Goal: Task Accomplishment & Management: Use online tool/utility

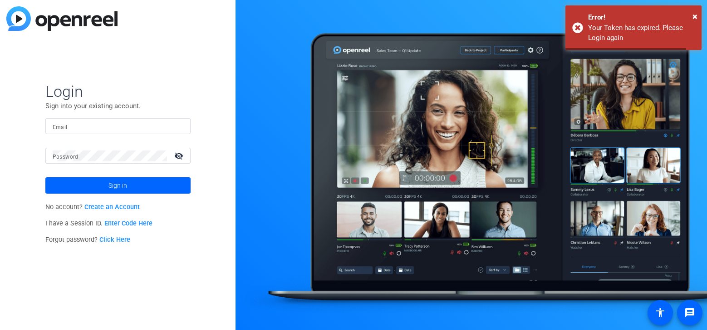
click at [92, 126] on input "Email" at bounding box center [118, 126] width 131 height 11
type input "[PERSON_NAME][EMAIL_ADDRESS][PERSON_NAME][DOMAIN_NAME]"
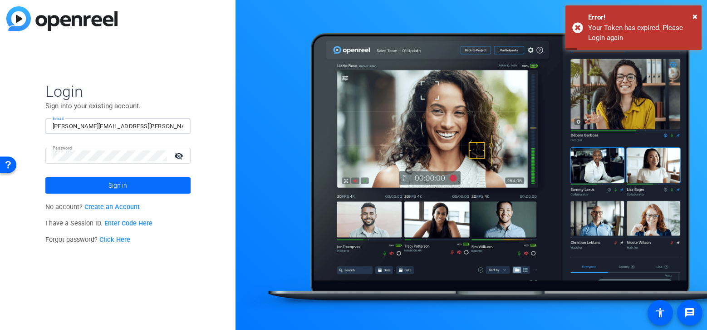
click at [148, 185] on span at bounding box center [117, 185] width 145 height 22
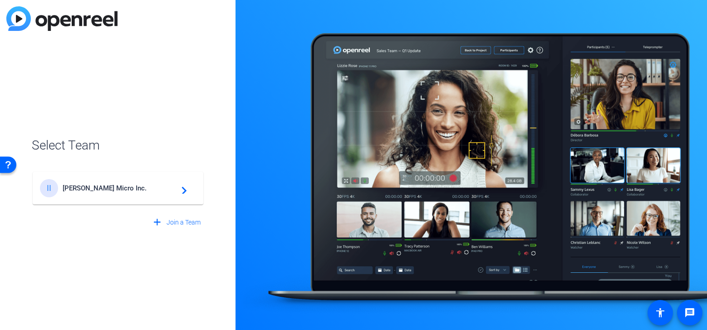
click at [154, 192] on div "II Ingram Micro Inc. navigate_next" at bounding box center [118, 188] width 156 height 18
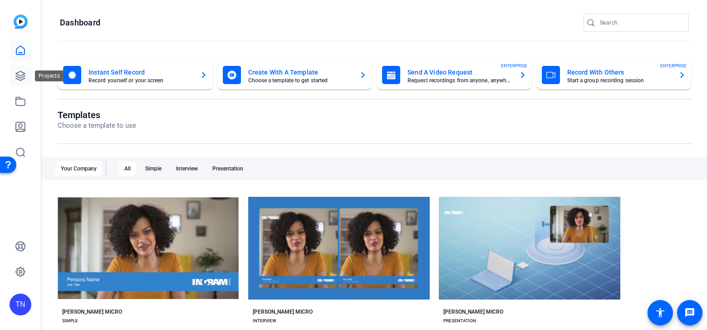
click at [23, 77] on icon at bounding box center [20, 75] width 9 height 9
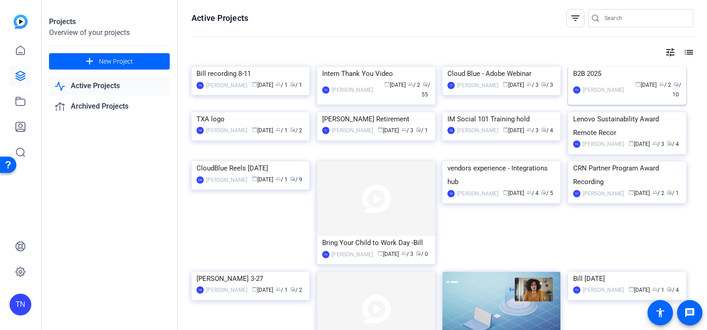
click at [583, 80] on div "B2B 2025" at bounding box center [627, 74] width 108 height 14
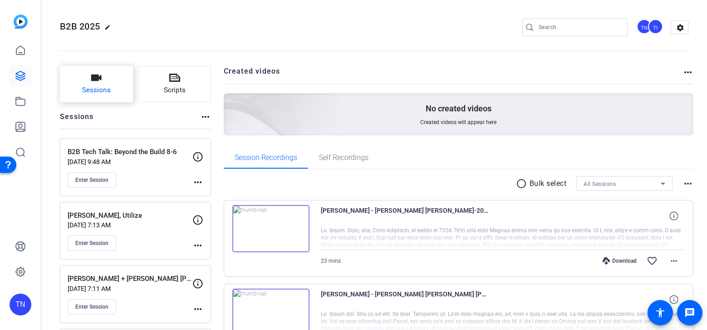
click at [120, 82] on button "Sessions" at bounding box center [96, 84] width 73 height 36
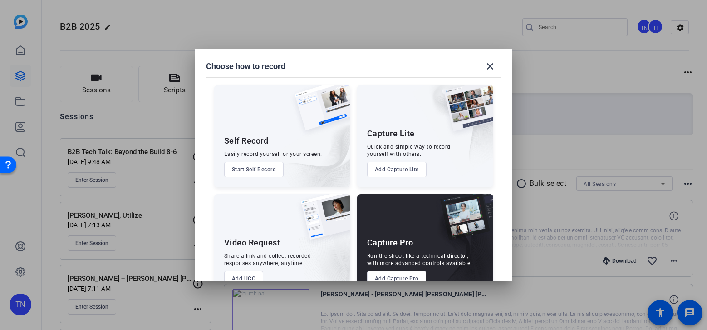
click at [393, 276] on button "Add Capture Pro" at bounding box center [396, 278] width 59 height 15
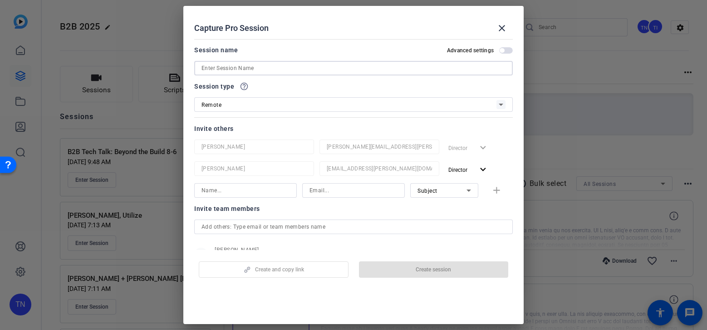
click at [302, 66] on input at bounding box center [354, 68] width 304 height 11
paste input "B2B Tech Talk Podcast Recording: Julianne, Joyce & Eric"
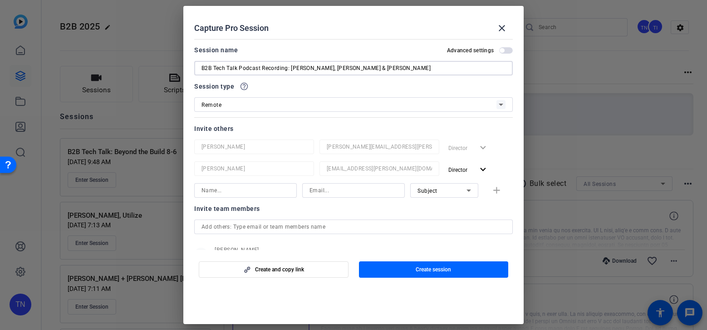
drag, startPoint x: 290, startPoint y: 67, endPoint x: 215, endPoint y: 64, distance: 75.4
click at [215, 64] on input "B2B Tech Talk Podcast Recording: Julianne, Joyce & Eric" at bounding box center [354, 68] width 304 height 11
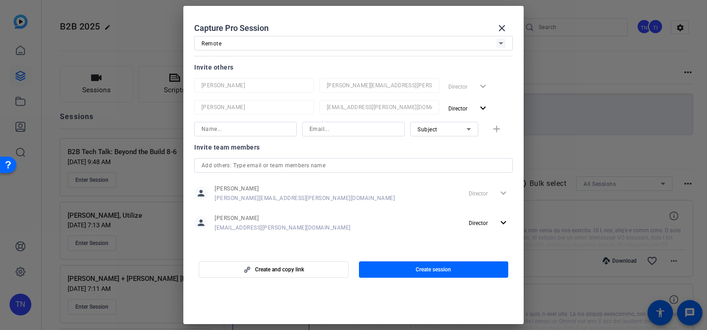
scroll to position [64, 0]
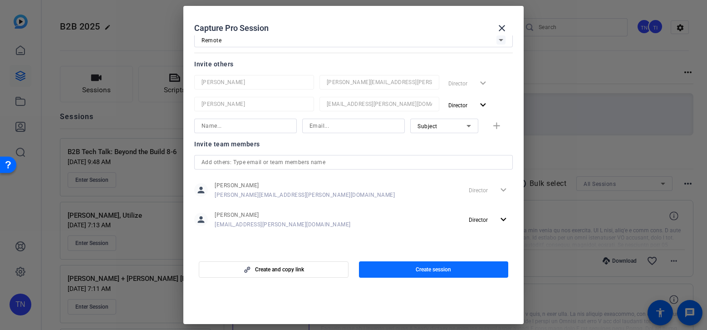
type input "B2B [PERSON_NAME], [PERSON_NAME] & [PERSON_NAME]"
click at [452, 272] on span "button" at bounding box center [434, 269] width 150 height 22
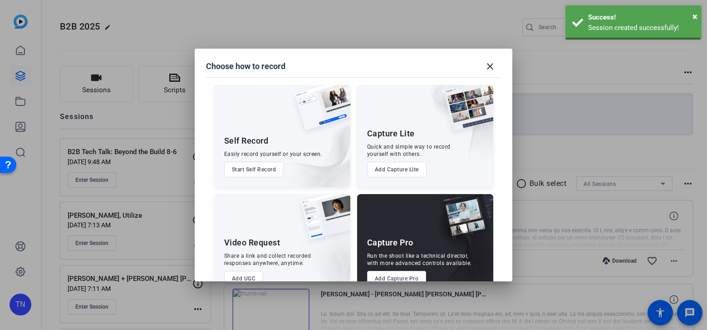
scroll to position [0, 0]
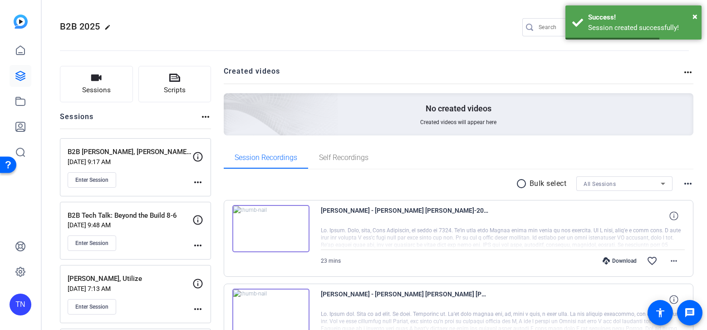
click at [200, 178] on mat-icon "more_horiz" at bounding box center [198, 182] width 11 height 11
click at [98, 179] on div at bounding box center [353, 165] width 707 height 330
click at [204, 181] on div "B2B Julianne, Joyce & Eric Aug 19, 2025 @ 9:17 AM Enter Session more_horiz" at bounding box center [135, 167] width 151 height 58
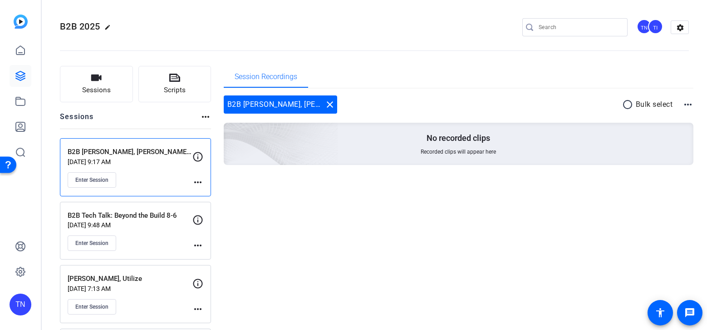
click at [201, 182] on mat-icon "more_horiz" at bounding box center [198, 182] width 11 height 11
click at [217, 192] on span "Edit Session" at bounding box center [220, 195] width 41 height 11
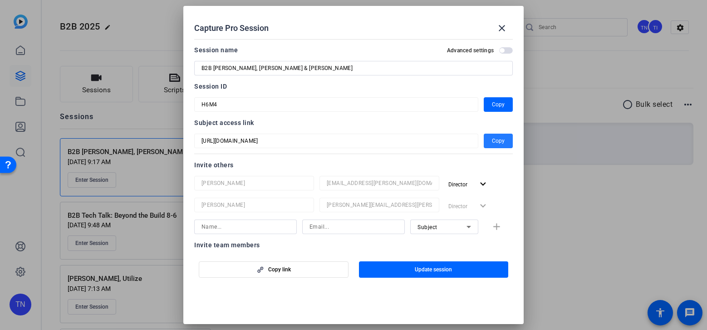
click at [495, 141] on span "Copy" at bounding box center [498, 140] width 13 height 11
click at [501, 31] on mat-icon "close" at bounding box center [502, 28] width 11 height 11
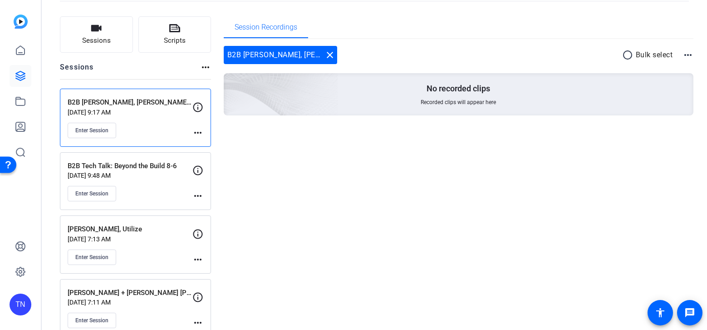
scroll to position [56, 0]
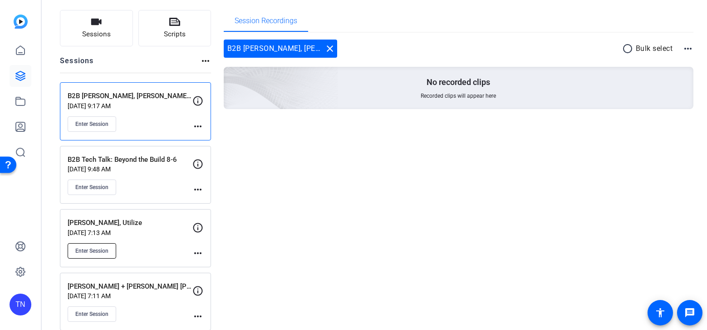
click at [106, 250] on span "Enter Session" at bounding box center [91, 250] width 33 height 7
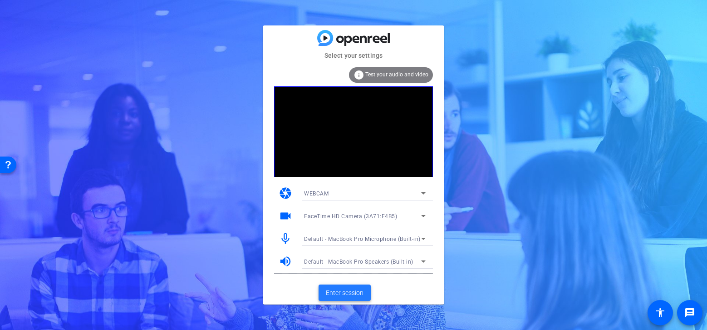
click at [350, 289] on span "Enter session" at bounding box center [345, 293] width 38 height 10
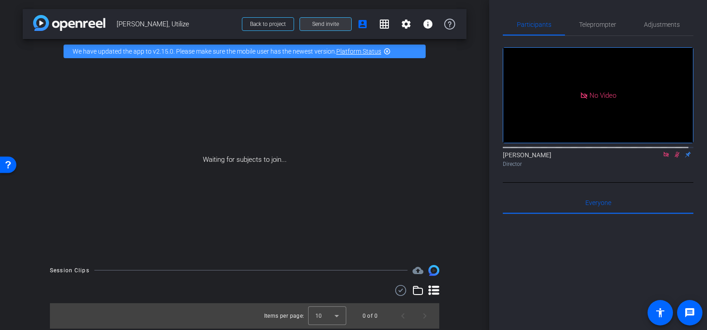
click at [332, 25] on span "Send invite" at bounding box center [325, 23] width 27 height 7
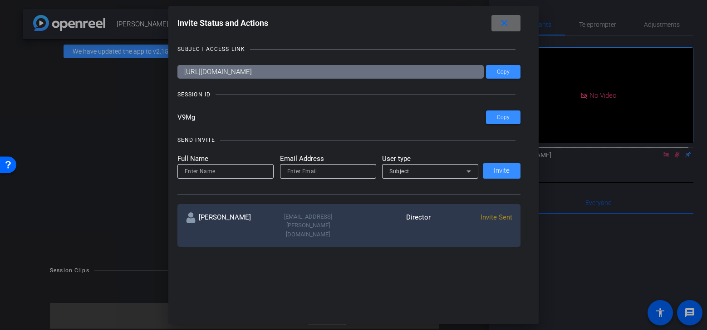
click at [510, 26] on mat-icon "close" at bounding box center [504, 23] width 11 height 11
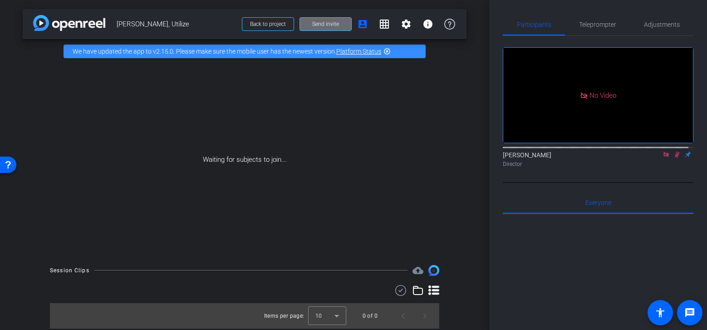
click at [336, 23] on span "Send invite" at bounding box center [325, 23] width 27 height 7
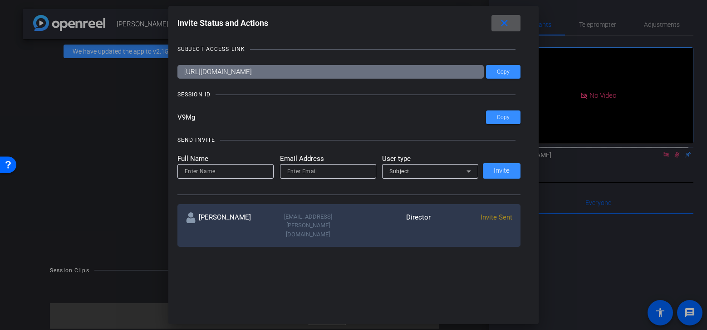
click at [509, 23] on mat-icon "close" at bounding box center [504, 23] width 11 height 11
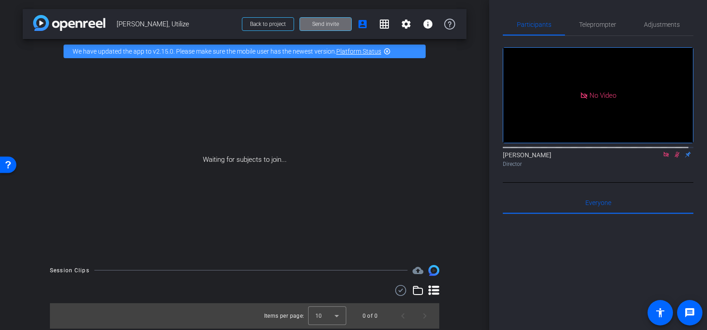
click at [331, 33] on span at bounding box center [325, 24] width 51 height 22
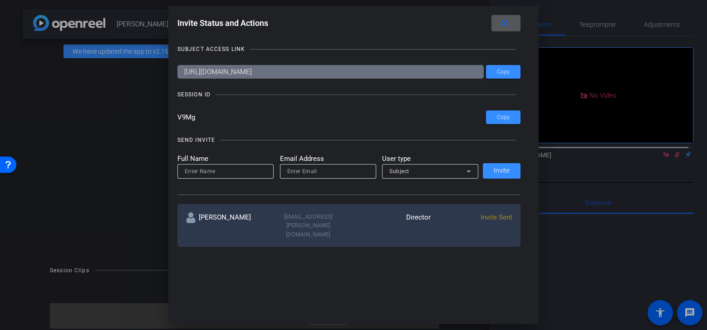
click at [509, 29] on mat-icon "close" at bounding box center [504, 23] width 11 height 11
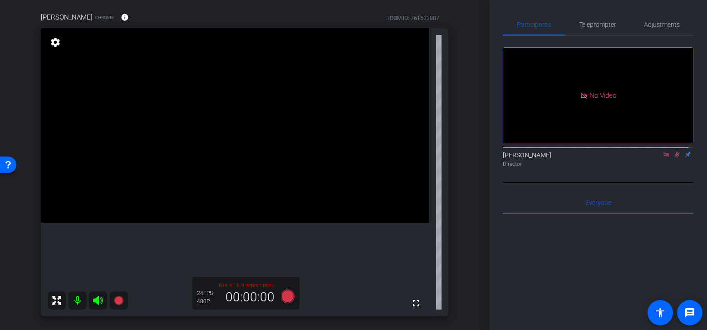
scroll to position [69, 0]
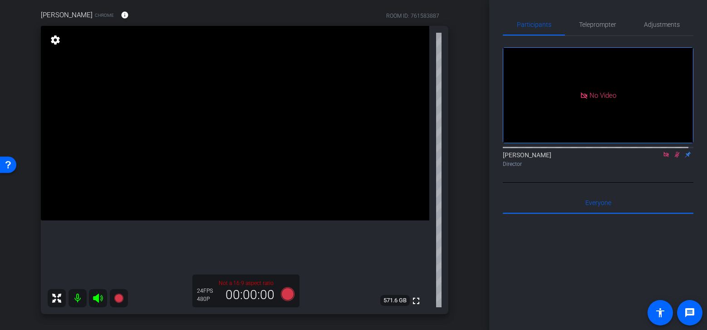
click at [674, 158] on icon at bounding box center [677, 154] width 7 height 6
click at [660, 20] on span "Adjustments" at bounding box center [662, 25] width 36 height 22
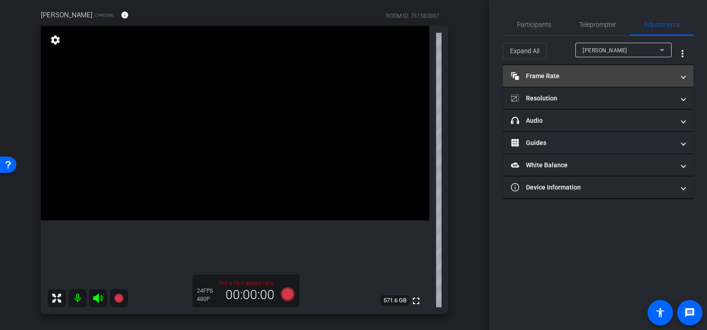
click at [679, 78] on span "Frame Rate Frame Rate" at bounding box center [596, 76] width 171 height 10
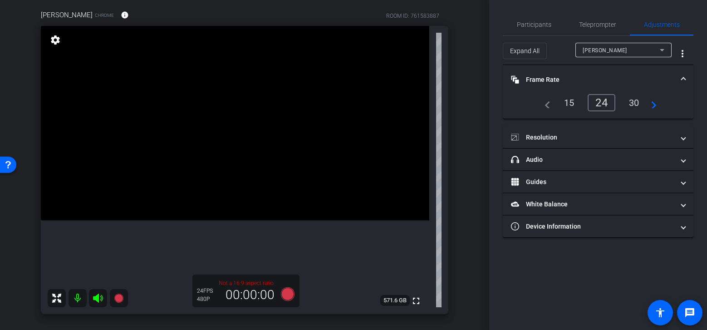
click at [679, 78] on span "Frame Rate Frame Rate" at bounding box center [596, 80] width 171 height 10
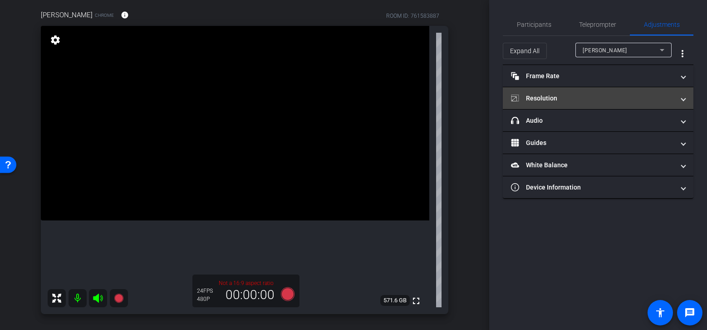
click at [682, 99] on span at bounding box center [684, 99] width 4 height 10
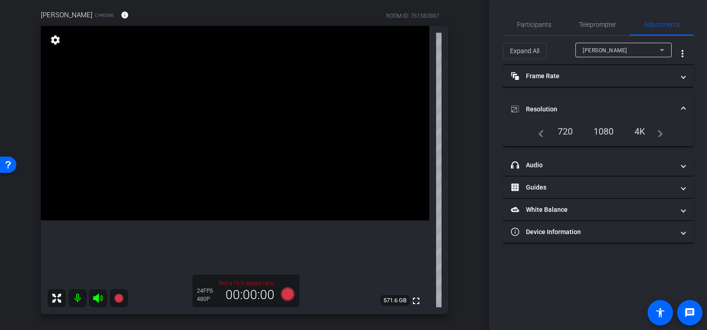
click at [599, 128] on div "1080" at bounding box center [604, 130] width 34 height 15
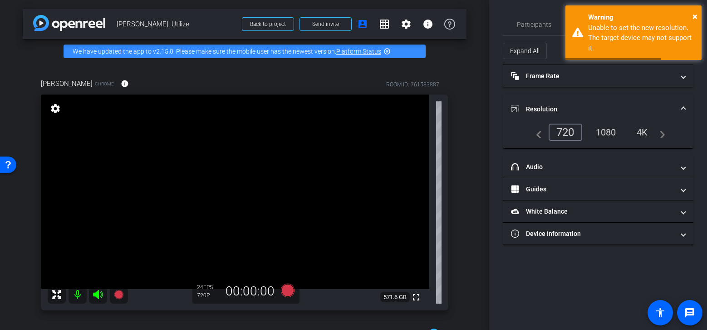
scroll to position [63, 0]
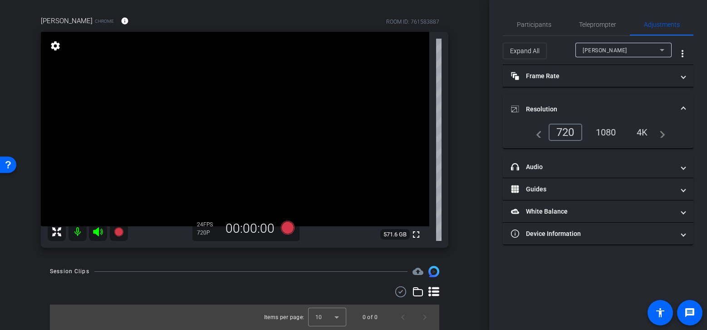
click at [609, 130] on div "1080" at bounding box center [606, 131] width 34 height 15
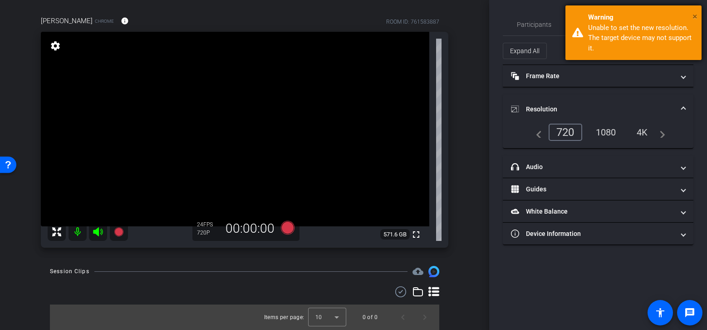
click at [695, 18] on span "×" at bounding box center [695, 16] width 5 height 11
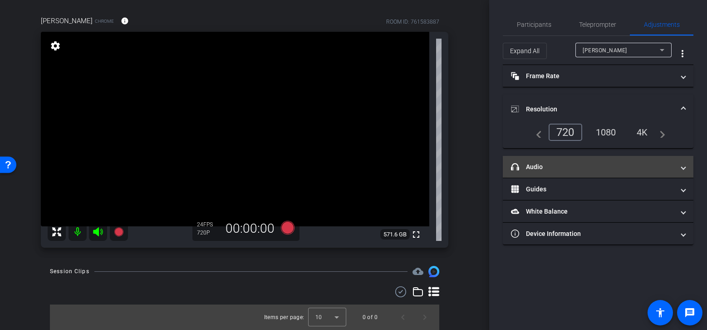
click at [657, 165] on mat-panel-title "headphone icon Audio" at bounding box center [592, 167] width 163 height 10
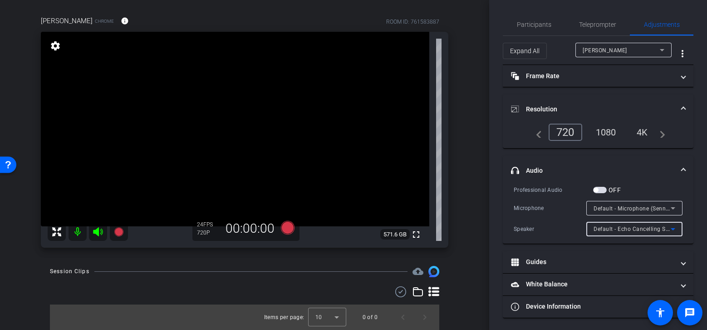
click at [672, 229] on icon at bounding box center [673, 228] width 11 height 11
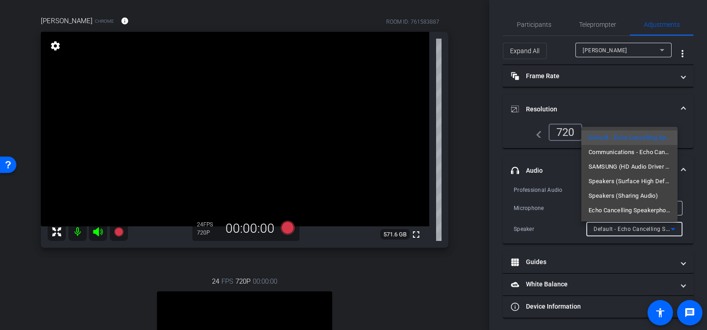
click at [672, 229] on div at bounding box center [353, 165] width 707 height 330
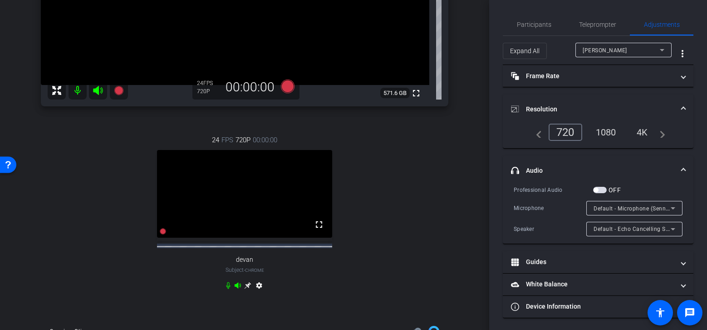
scroll to position [206, 0]
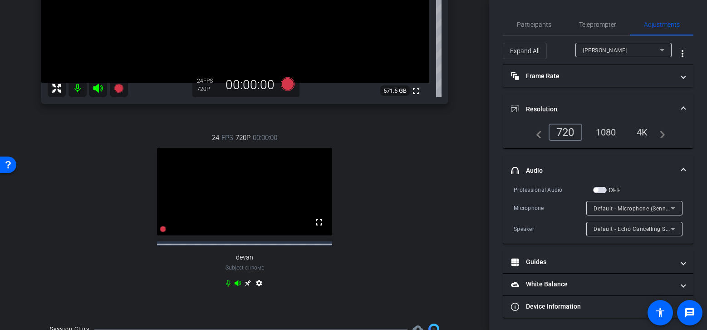
click at [245, 286] on icon at bounding box center [247, 283] width 7 height 7
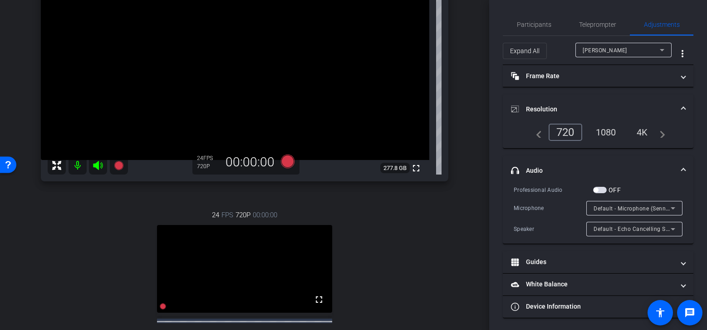
scroll to position [119, 0]
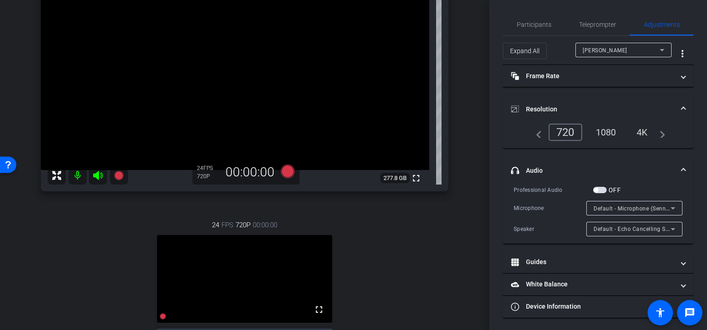
click at [662, 52] on icon at bounding box center [662, 49] width 11 height 11
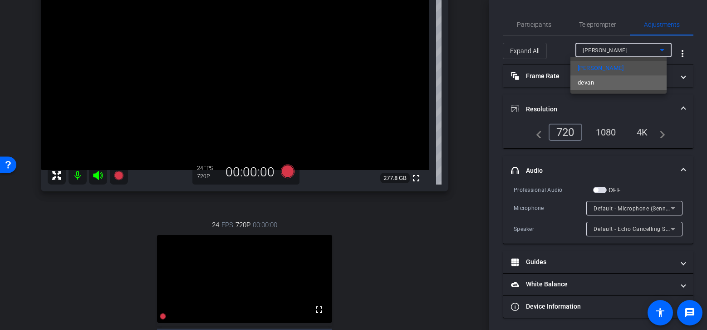
click at [645, 79] on mat-option "devan" at bounding box center [619, 82] width 96 height 15
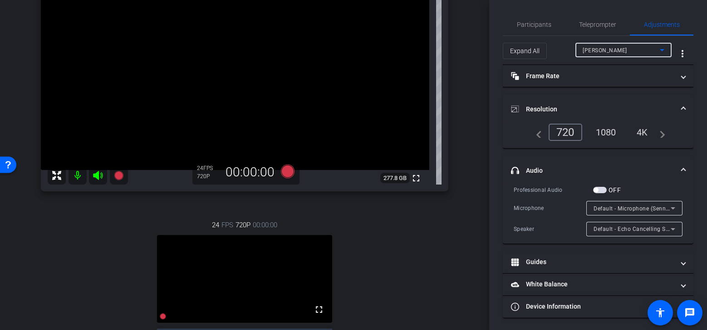
type input "11000"
click at [610, 130] on div "1080" at bounding box center [606, 131] width 34 height 15
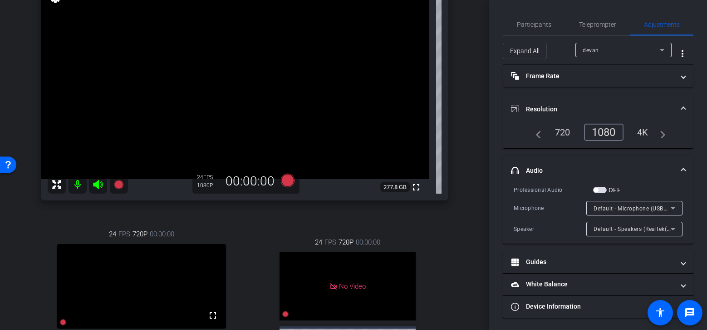
scroll to position [108, 0]
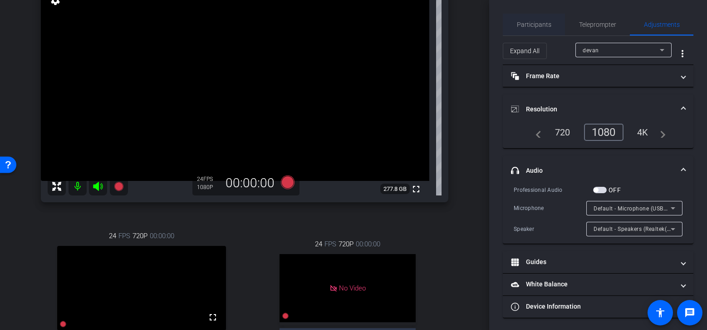
click at [530, 20] on span "Participants" at bounding box center [534, 25] width 35 height 22
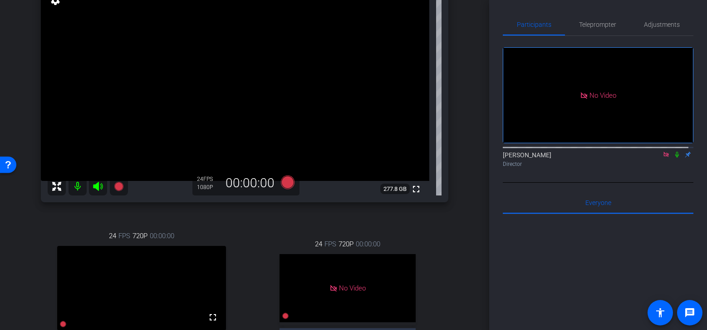
click at [674, 151] on icon at bounding box center [677, 154] width 7 height 6
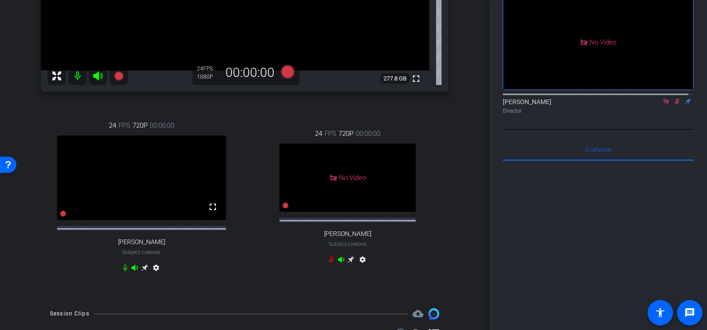
scroll to position [222, 0]
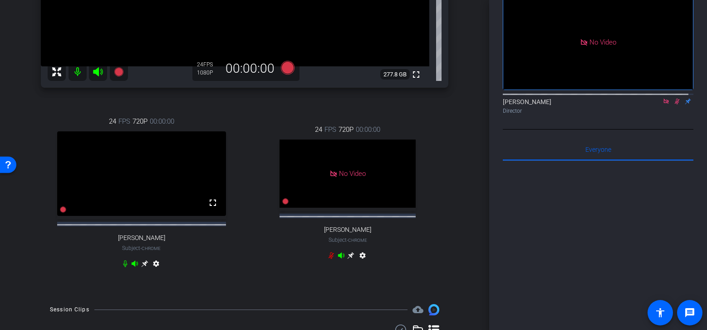
click at [147, 267] on icon at bounding box center [144, 263] width 7 height 7
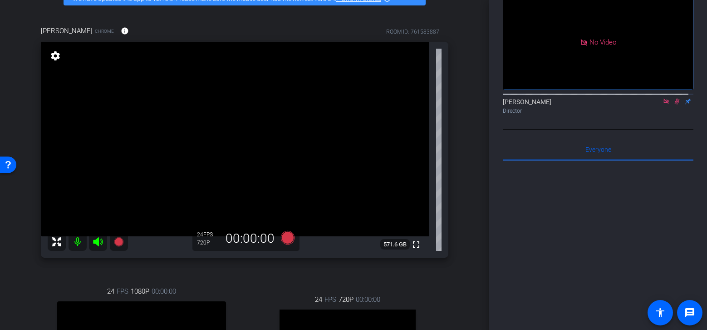
scroll to position [0, 0]
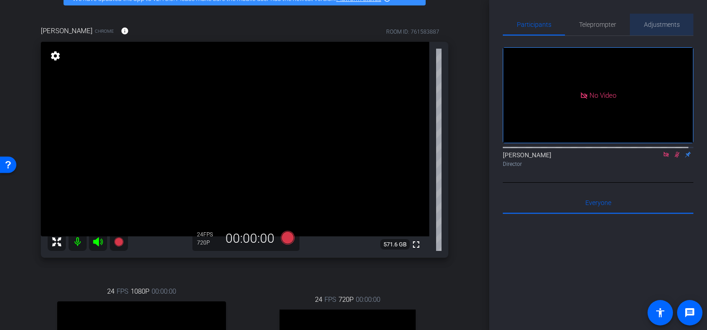
click at [661, 25] on span "Adjustments" at bounding box center [662, 24] width 36 height 6
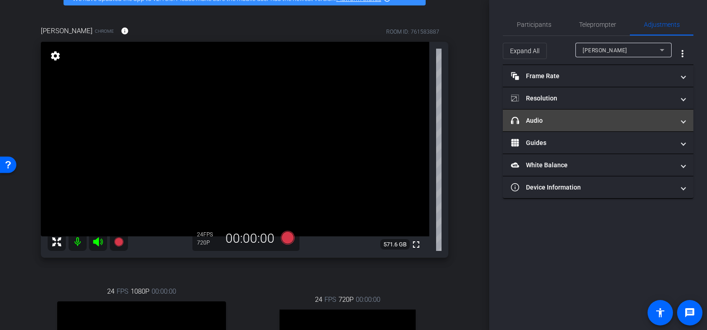
click at [636, 120] on mat-panel-title "headphone icon Audio" at bounding box center [592, 121] width 163 height 10
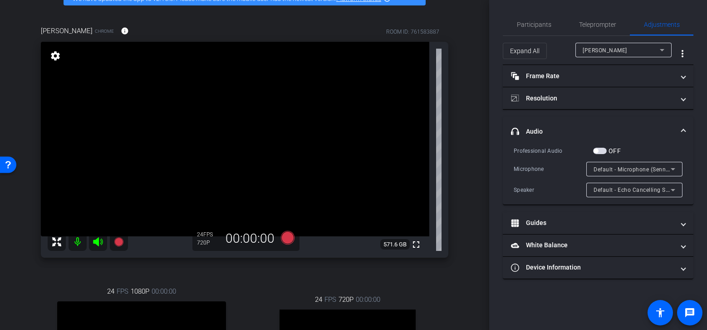
click at [676, 168] on icon at bounding box center [673, 168] width 11 height 11
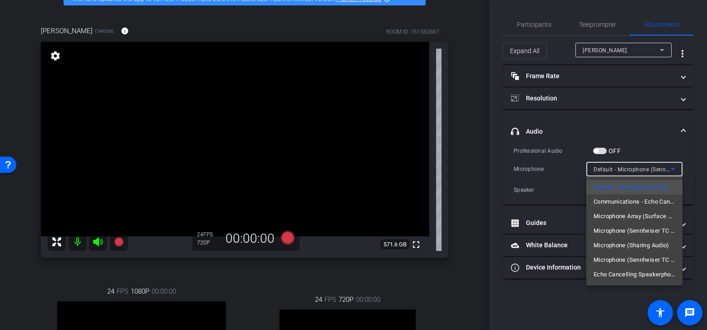
click at [681, 168] on div at bounding box center [353, 165] width 707 height 330
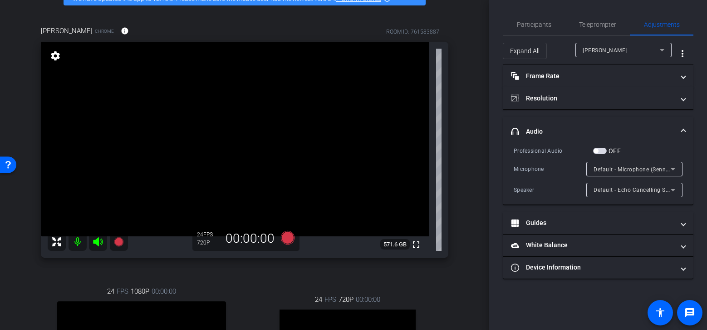
click at [676, 185] on icon at bounding box center [673, 189] width 11 height 11
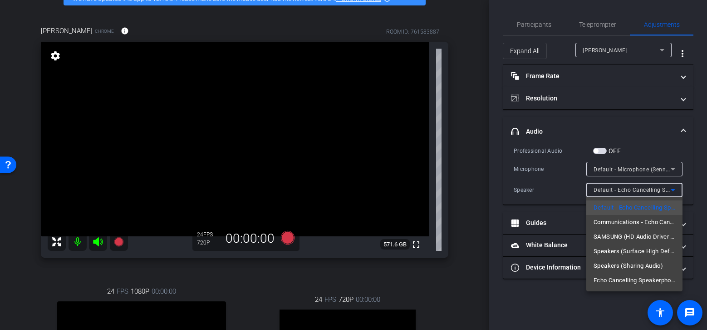
click at [676, 185] on div at bounding box center [353, 165] width 707 height 330
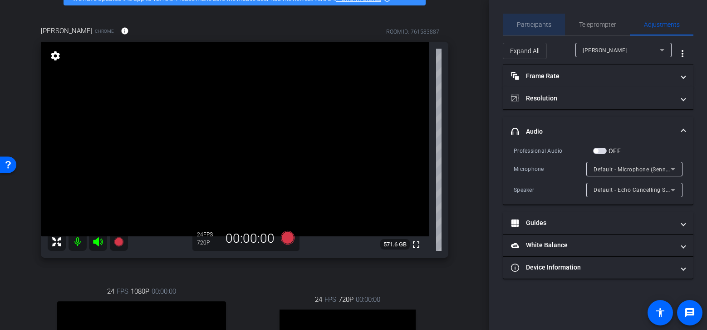
click at [535, 27] on span "Participants" at bounding box center [534, 24] width 35 height 6
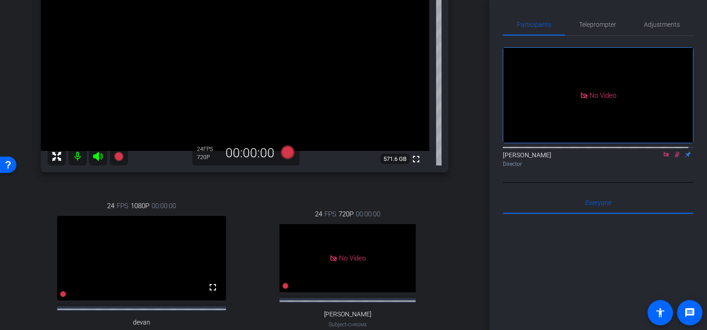
scroll to position [139, 0]
click at [674, 151] on icon at bounding box center [677, 154] width 7 height 6
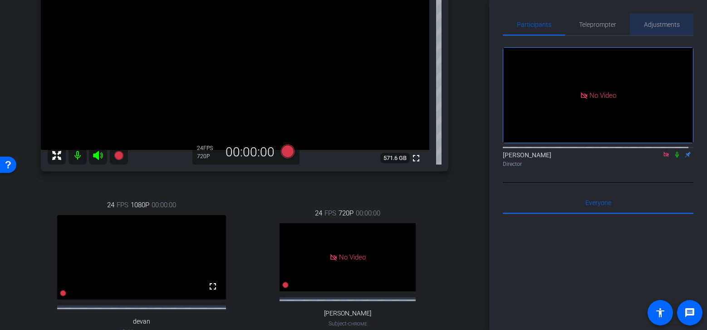
click at [661, 23] on span "Adjustments" at bounding box center [662, 24] width 36 height 6
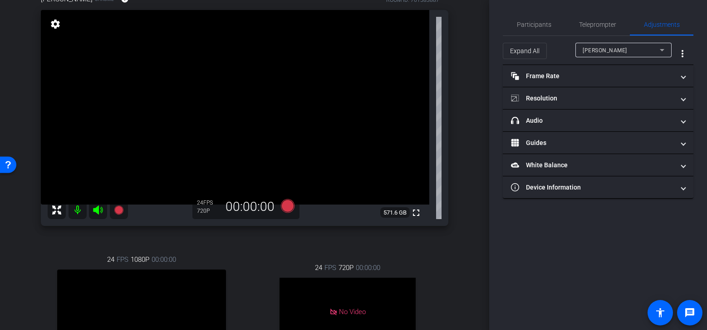
scroll to position [75, 0]
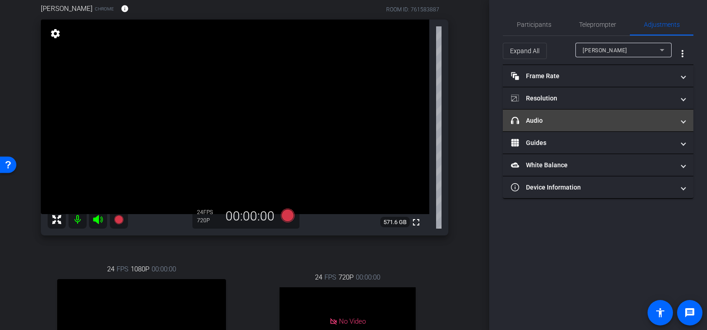
click at [632, 123] on mat-panel-title "headphone icon Audio" at bounding box center [592, 121] width 163 height 10
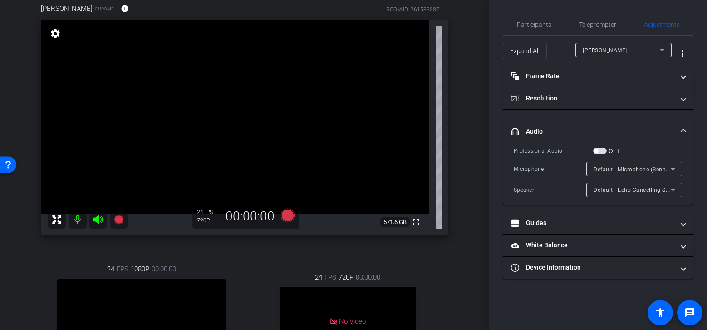
click at [671, 193] on icon at bounding box center [673, 189] width 11 height 11
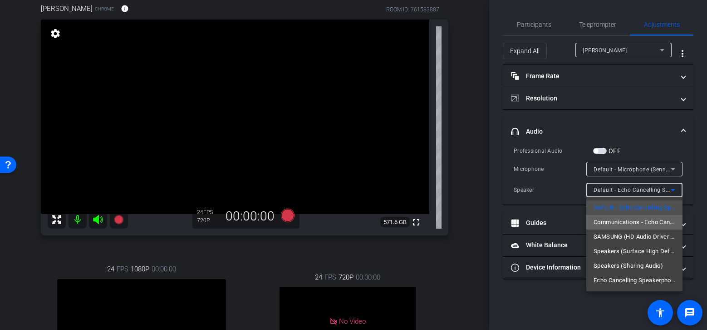
click at [658, 226] on span "Communications - Echo Cancelling Speakerphone (Sennheiser TC ISP Speaker (UAC2_…" at bounding box center [635, 222] width 82 height 11
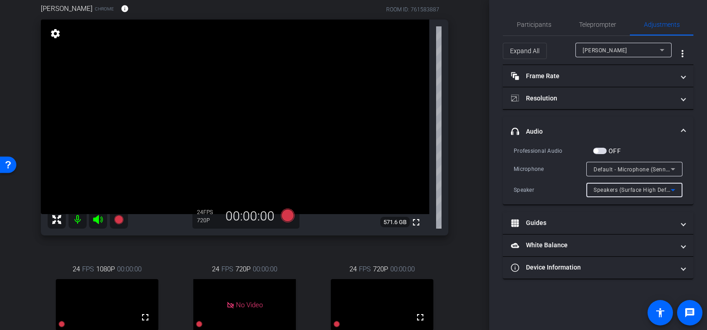
click at [674, 190] on icon at bounding box center [673, 190] width 5 height 2
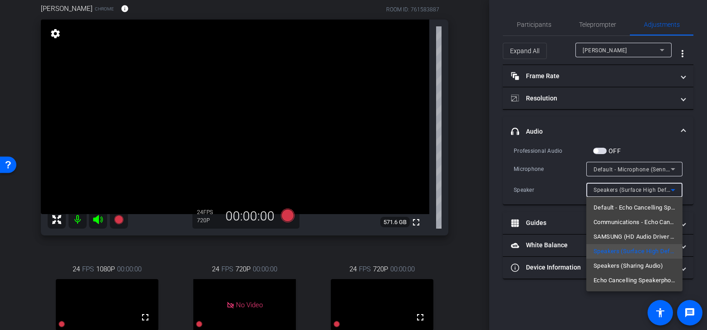
click at [674, 190] on div at bounding box center [353, 165] width 707 height 330
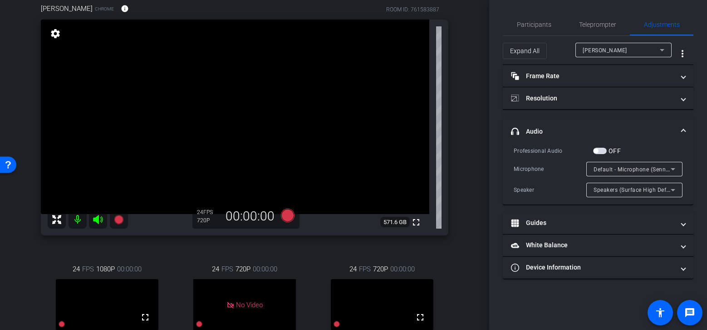
click at [672, 188] on icon at bounding box center [673, 189] width 11 height 11
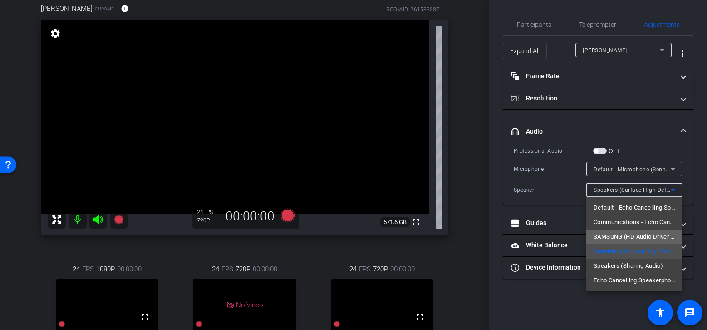
click at [665, 240] on span "SAMSUNG (HD Audio Driver for Display Audio)" at bounding box center [635, 236] width 82 height 11
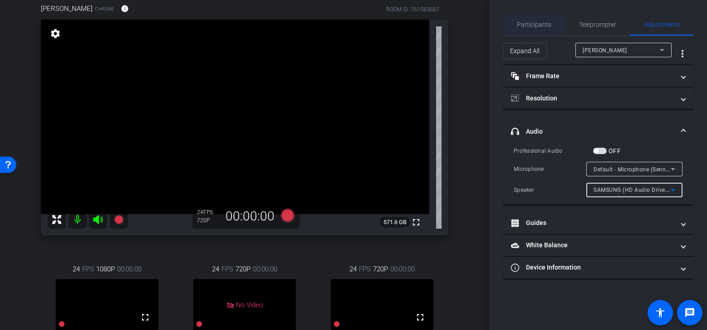
click at [540, 29] on span "Participants" at bounding box center [534, 25] width 35 height 22
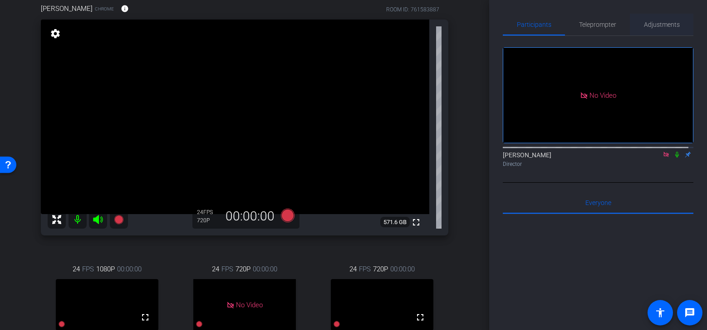
click at [671, 23] on span "Adjustments" at bounding box center [662, 24] width 36 height 6
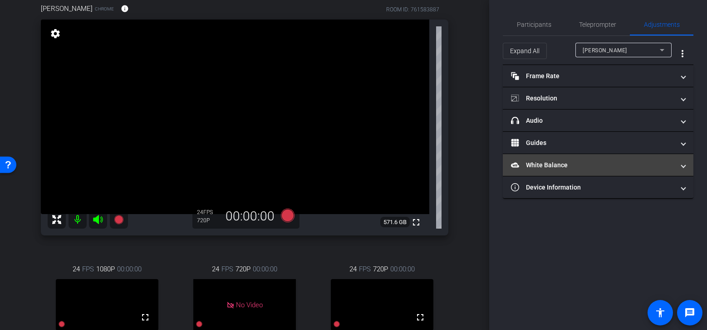
click at [681, 166] on span "White Balance White Balance" at bounding box center [596, 165] width 171 height 10
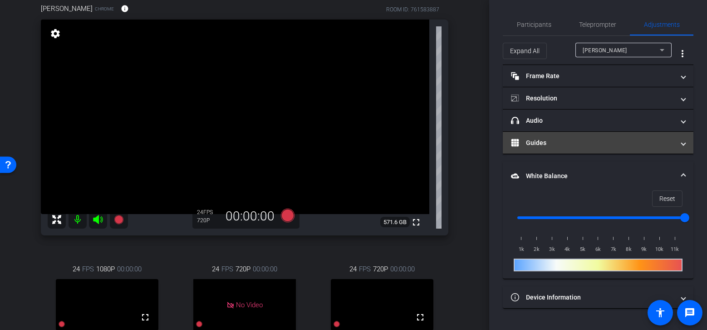
click at [682, 143] on span at bounding box center [684, 143] width 4 height 10
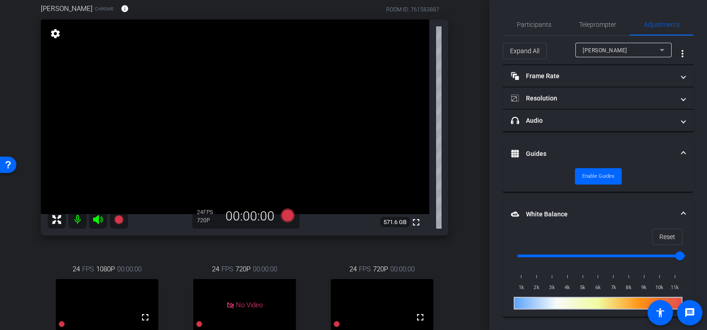
click at [680, 143] on mat-expansion-panel-header "Guides" at bounding box center [598, 153] width 191 height 29
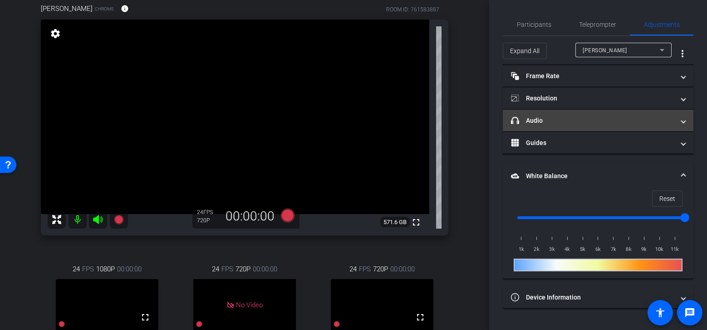
click at [681, 122] on span "headphone icon Audio" at bounding box center [596, 121] width 171 height 10
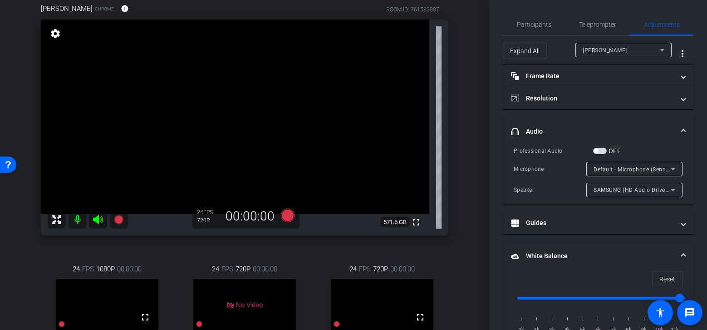
click at [672, 188] on icon at bounding box center [673, 189] width 11 height 11
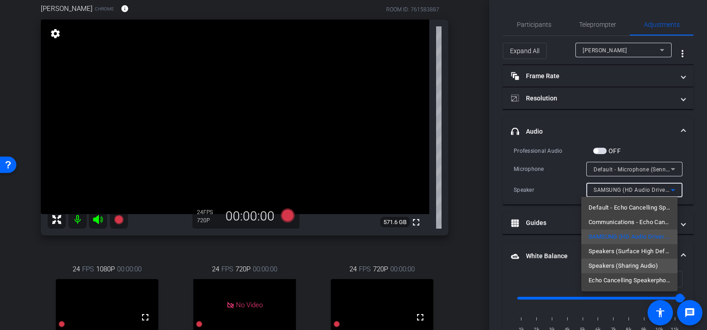
click at [653, 270] on span "Speakers (Sharing Audio)" at bounding box center [623, 265] width 69 height 11
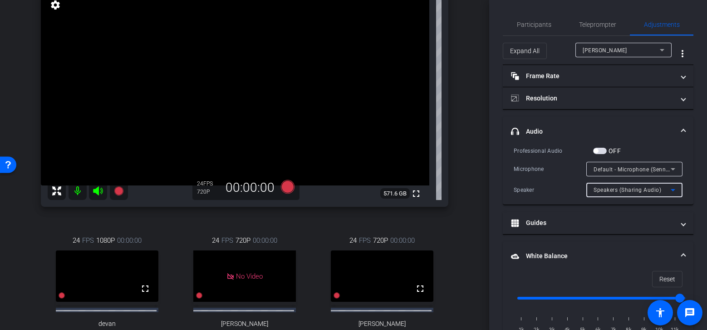
scroll to position [84, 0]
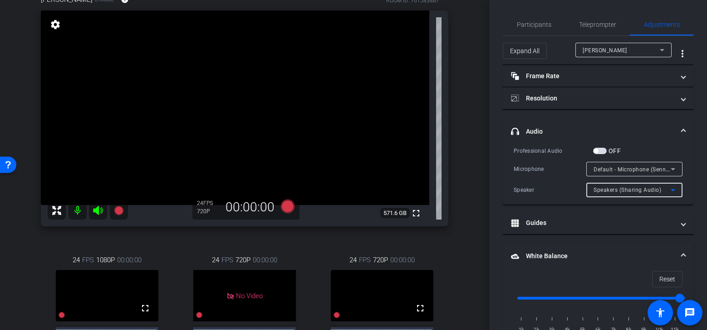
click at [668, 188] on icon at bounding box center [673, 189] width 11 height 11
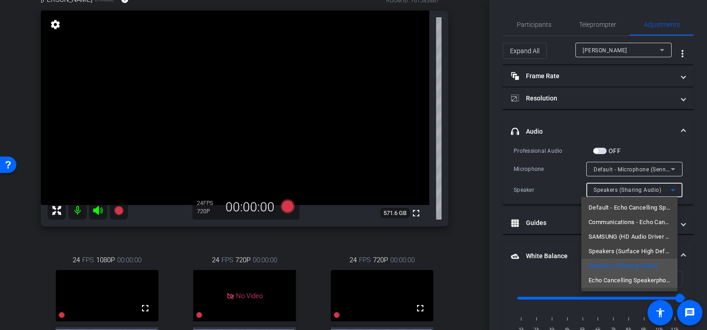
click at [638, 281] on span "Echo Cancelling Speakerphone (Sennheiser TC ISP Speaker (UAC2_RENDER))" at bounding box center [630, 280] width 82 height 11
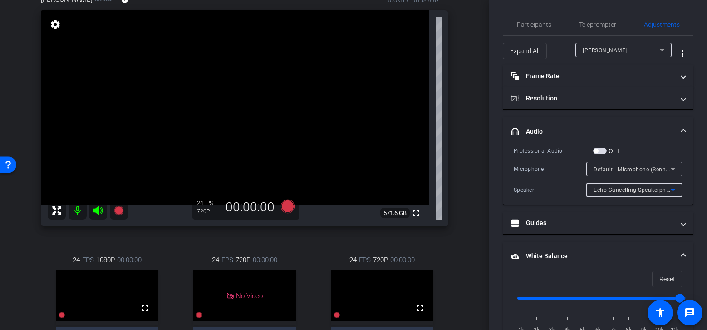
click at [671, 190] on icon at bounding box center [673, 190] width 5 height 2
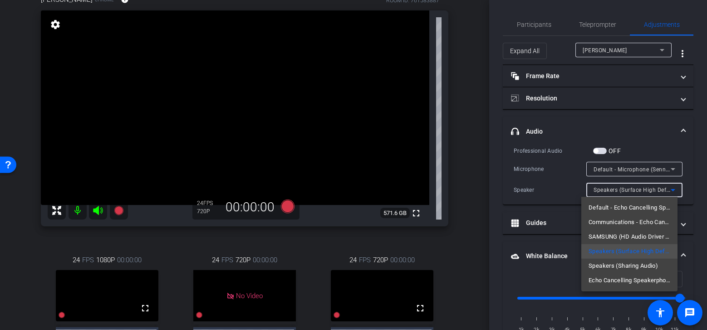
click at [690, 192] on div at bounding box center [353, 165] width 707 height 330
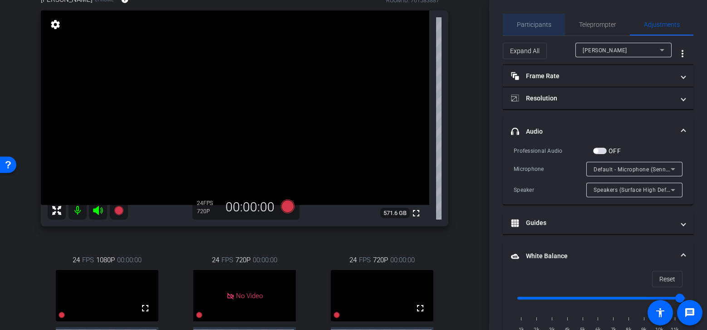
click at [537, 29] on span "Participants" at bounding box center [534, 25] width 35 height 22
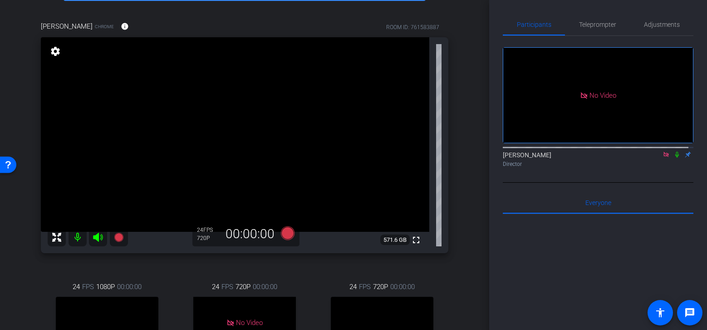
scroll to position [49, 0]
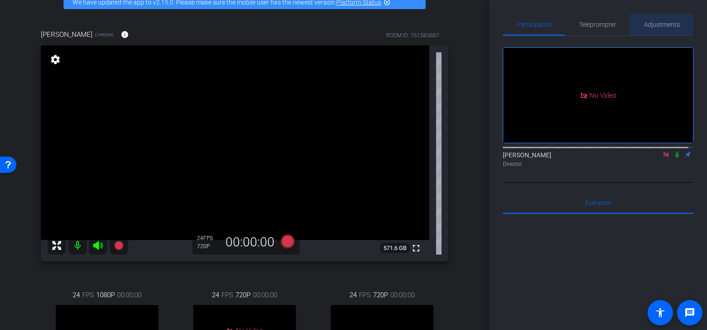
click at [655, 18] on span "Adjustments" at bounding box center [662, 25] width 36 height 22
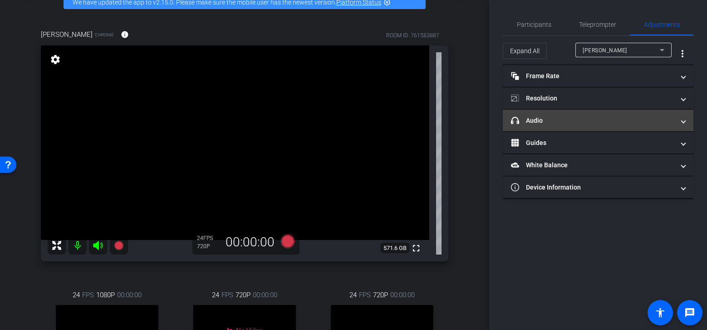
click at [686, 120] on mat-expansion-panel-header "headphone icon Audio" at bounding box center [598, 120] width 191 height 22
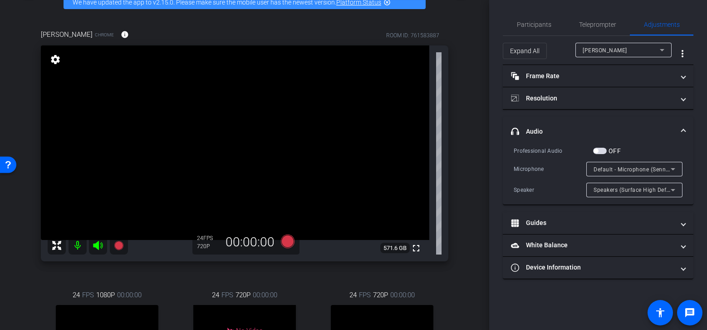
type input "11000"
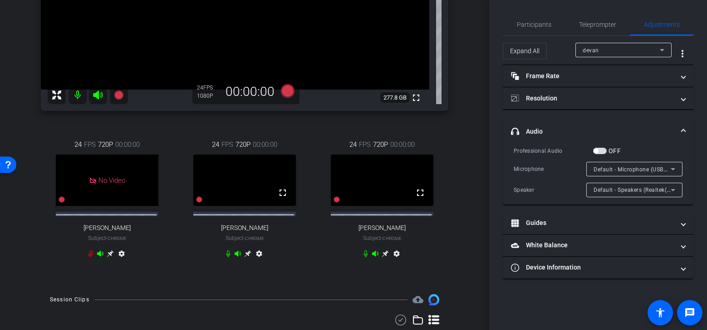
scroll to position [207, 0]
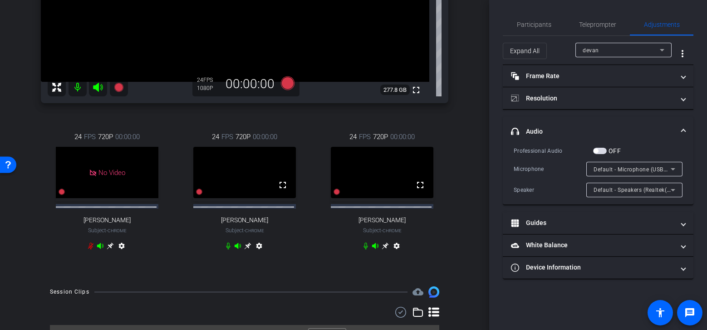
click at [383, 249] on icon at bounding box center [385, 245] width 7 height 7
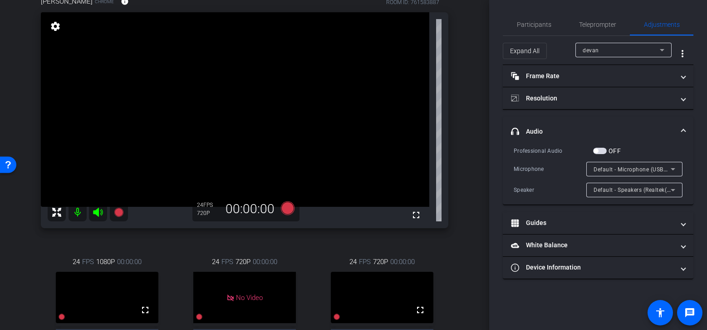
scroll to position [84, 0]
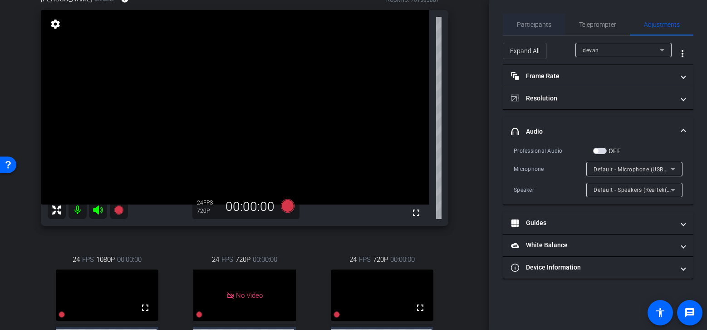
click at [537, 18] on span "Participants" at bounding box center [534, 25] width 35 height 22
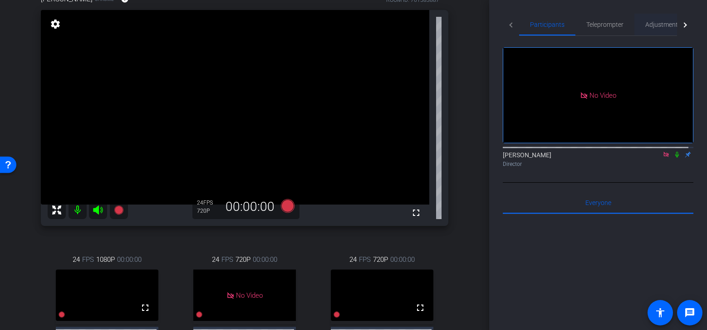
click at [655, 24] on span "Adjustments" at bounding box center [664, 24] width 36 height 6
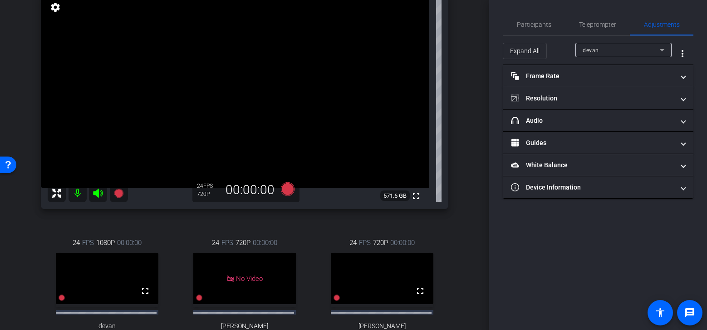
scroll to position [101, 0]
click at [529, 17] on span "Participants" at bounding box center [534, 25] width 35 height 22
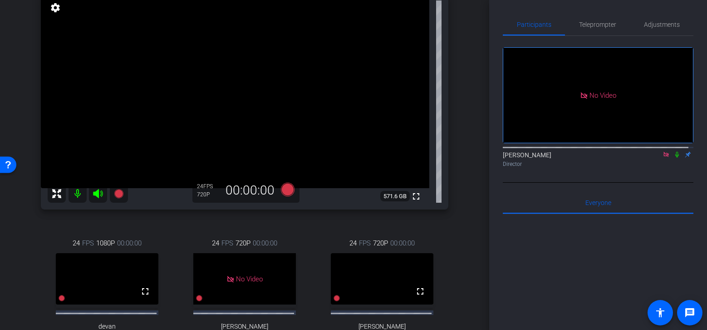
click at [674, 151] on icon at bounding box center [677, 154] width 7 height 6
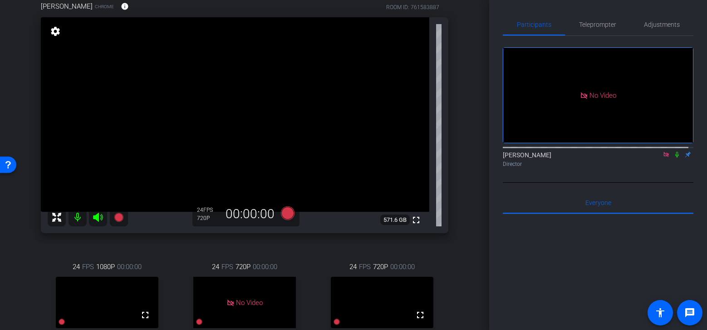
scroll to position [86, 0]
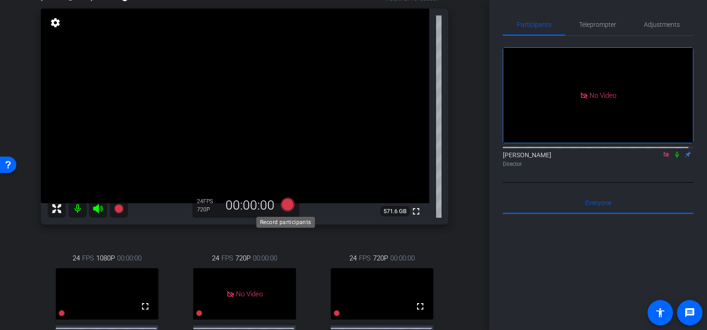
click at [284, 204] on icon at bounding box center [288, 204] width 14 height 14
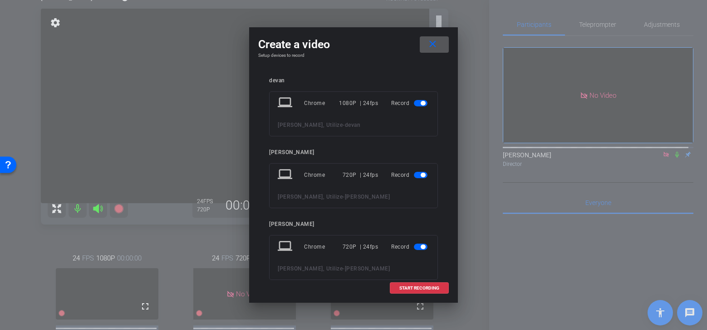
click at [421, 173] on span "button" at bounding box center [423, 175] width 5 height 5
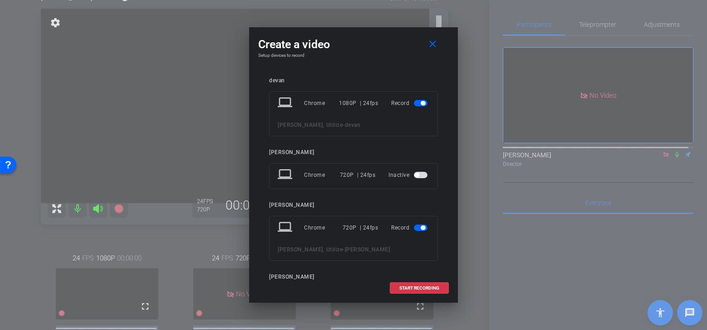
click at [420, 230] on span "button" at bounding box center [421, 227] width 14 height 6
click at [434, 289] on span "START RECORDING" at bounding box center [420, 288] width 40 height 5
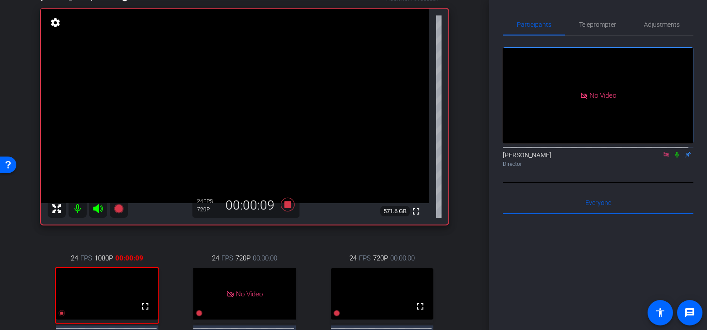
click at [676, 152] on icon at bounding box center [678, 155] width 4 height 6
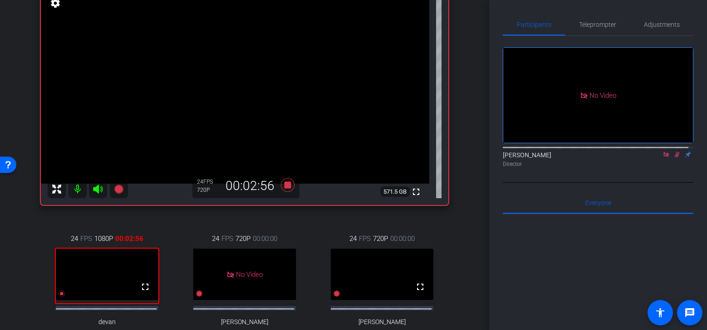
scroll to position [104, 0]
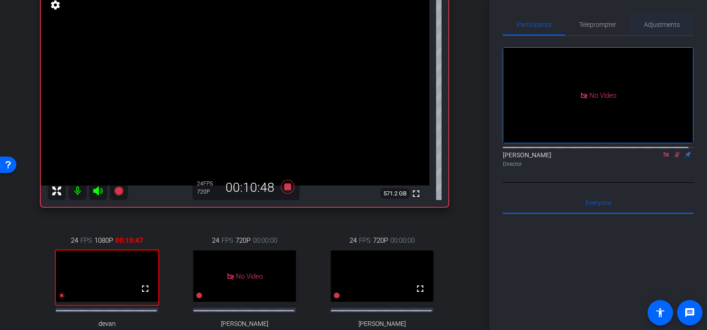
click at [658, 29] on span "Adjustments" at bounding box center [662, 25] width 36 height 22
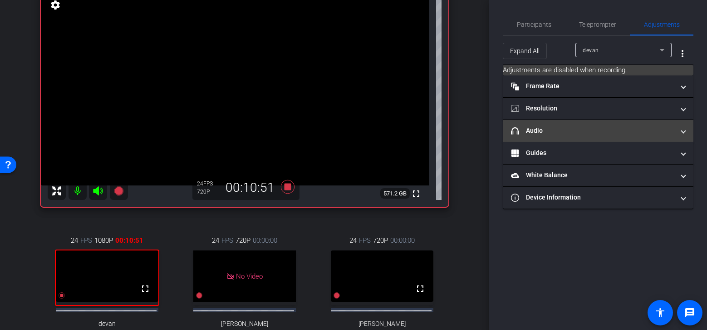
click at [686, 134] on mat-expansion-panel-header "headphone icon Audio" at bounding box center [598, 131] width 191 height 22
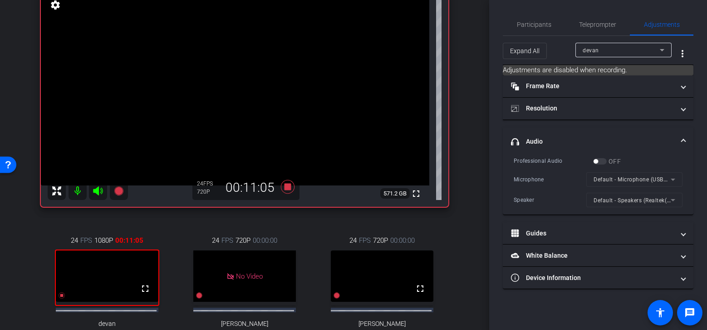
click at [642, 49] on div "devan" at bounding box center [621, 49] width 77 height 11
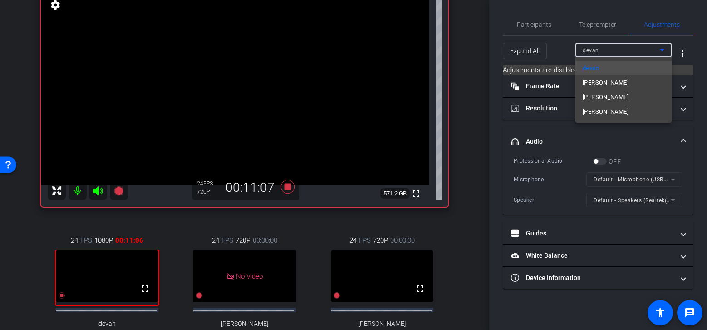
click at [638, 108] on mat-option "Guy Hocking" at bounding box center [624, 111] width 96 height 15
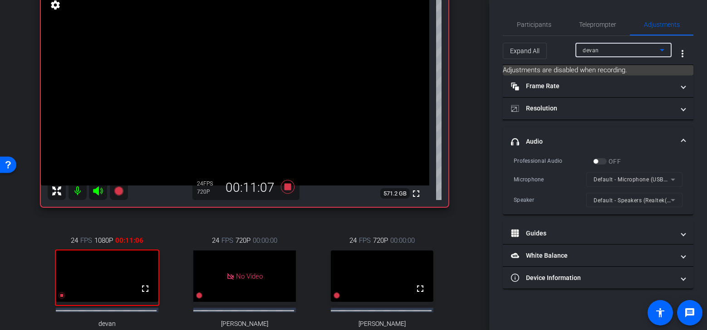
type input "11000"
click at [676, 201] on mat-form-field "Default - Speakers (Surface High Definition Audio)" at bounding box center [635, 200] width 96 height 15
click at [673, 199] on mat-form-field "Default - Speakers (Surface High Definition Audio)" at bounding box center [635, 200] width 96 height 15
click at [673, 202] on mat-form-field "Default - Speakers (Surface High Definition Audio)" at bounding box center [635, 200] width 96 height 15
click at [672, 181] on mat-form-field "Default - Microphone (Sennheiser TC ISP Cortana (UAC2_CORTANA))" at bounding box center [635, 179] width 96 height 15
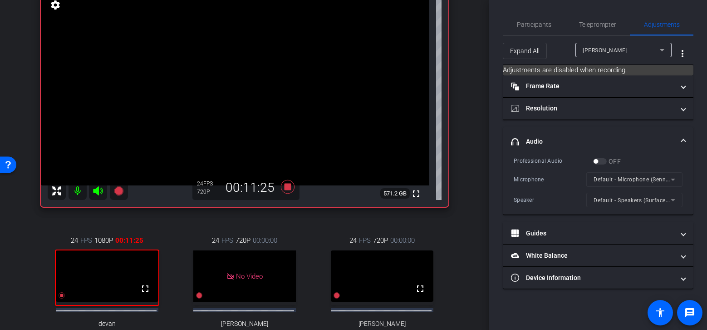
click at [469, 152] on div "arrow_back Guy Hocking, Utilize Back to project Send invite account_box grid_on…" at bounding box center [244, 61] width 489 height 330
click at [674, 177] on mat-form-field "Default - Microphone (Sennheiser TC ISP Cortana (UAC2_CORTANA))" at bounding box center [635, 179] width 96 height 15
click at [673, 182] on mat-form-field "Default - Microphone (Sennheiser TC ISP Cortana (UAC2_CORTANA))" at bounding box center [635, 179] width 96 height 15
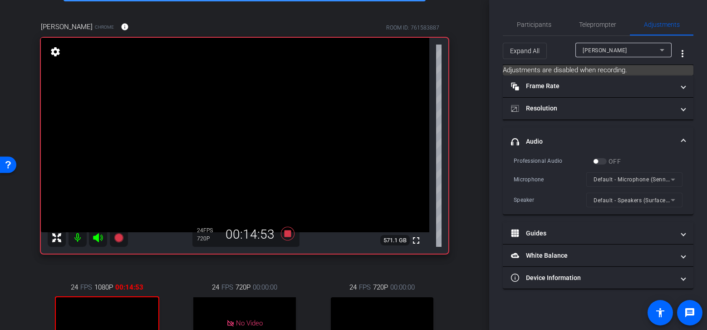
scroll to position [55, 0]
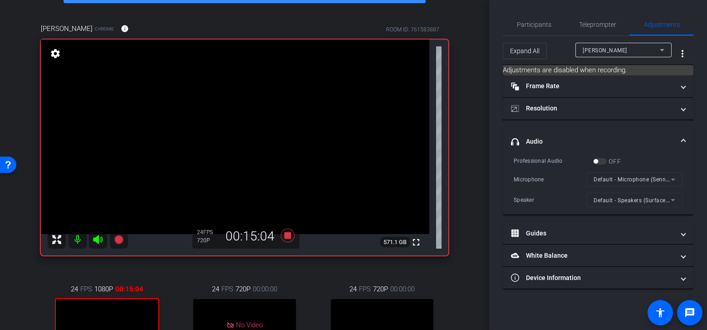
click at [668, 181] on mat-form-field "Default - Microphone (Sennheiser TC ISP Cortana (UAC2_CORTANA))" at bounding box center [635, 179] width 96 height 15
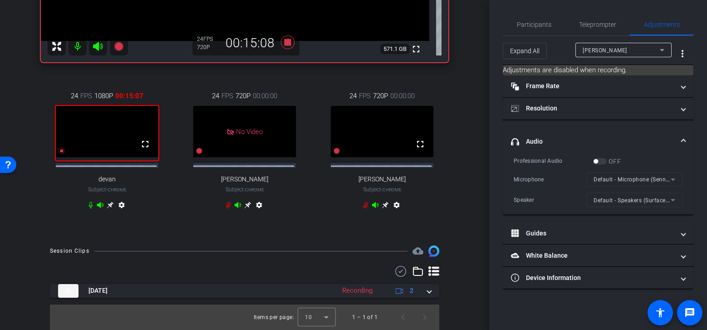
scroll to position [265, 0]
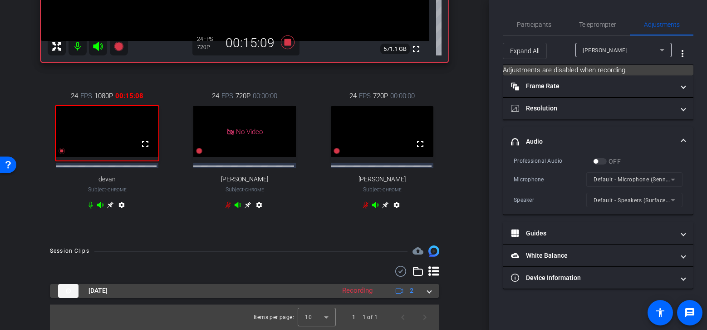
click at [428, 290] on span at bounding box center [430, 291] width 4 height 10
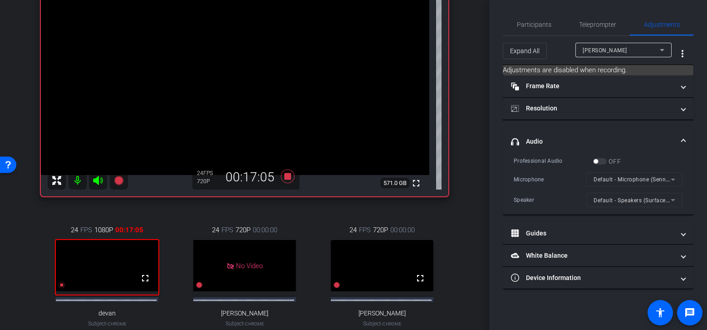
scroll to position [111, 0]
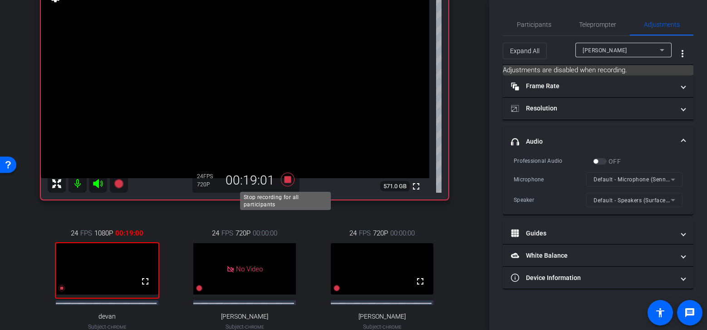
click at [284, 182] on icon at bounding box center [288, 180] width 14 height 14
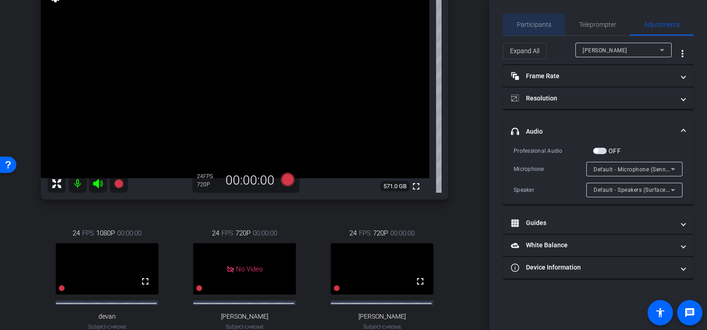
click at [551, 22] on div "Participants" at bounding box center [534, 25] width 62 height 22
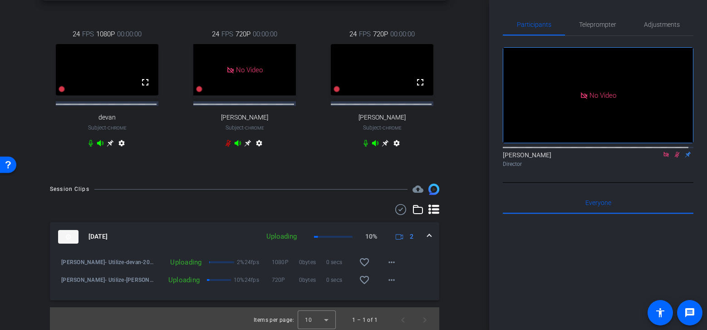
scroll to position [311, 0]
click at [675, 151] on icon at bounding box center [677, 154] width 7 height 6
click at [676, 152] on icon at bounding box center [678, 155] width 4 height 6
click at [675, 152] on icon at bounding box center [677, 155] width 5 height 6
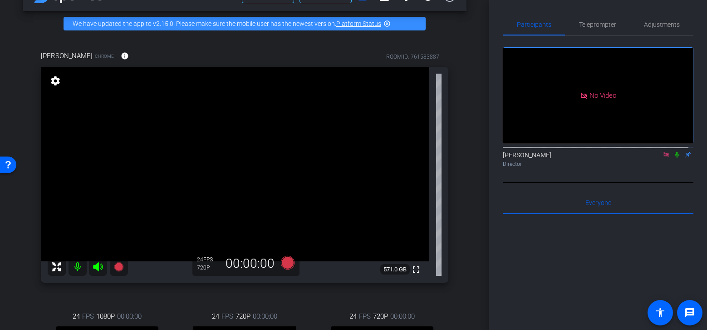
scroll to position [0, 0]
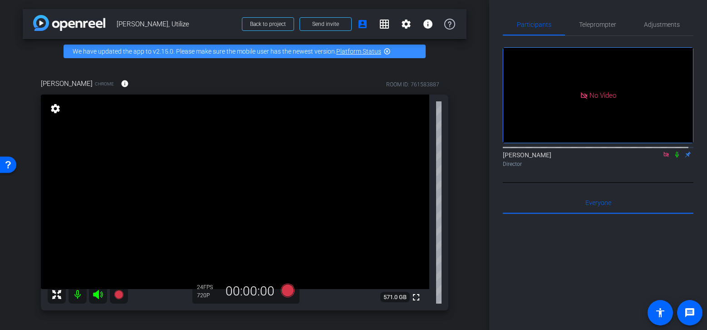
click at [674, 151] on icon at bounding box center [677, 154] width 7 height 6
click at [664, 152] on icon at bounding box center [666, 154] width 5 height 5
click at [661, 158] on mat-icon at bounding box center [666, 154] width 11 height 8
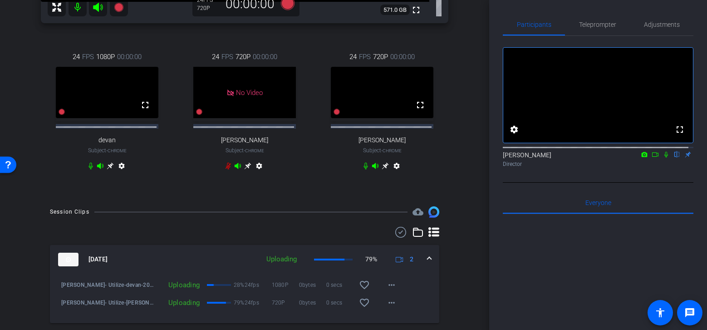
scroll to position [291, 0]
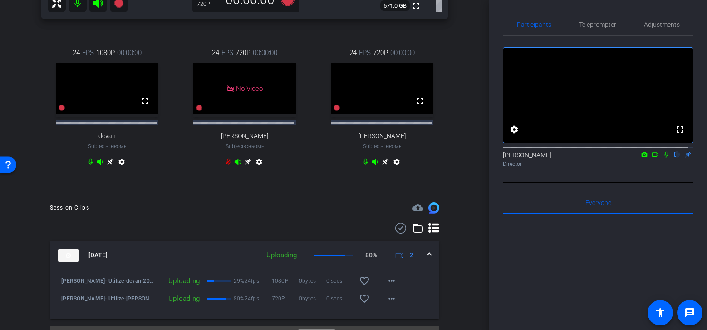
click at [666, 158] on mat-icon at bounding box center [666, 154] width 11 height 8
click at [653, 158] on icon at bounding box center [655, 154] width 7 height 6
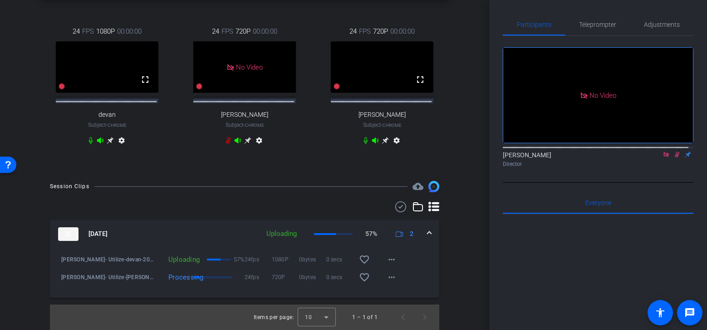
scroll to position [313, 0]
click at [663, 158] on icon at bounding box center [666, 154] width 7 height 6
click at [652, 157] on icon at bounding box center [655, 154] width 6 height 5
click at [387, 288] on span at bounding box center [392, 277] width 22 height 22
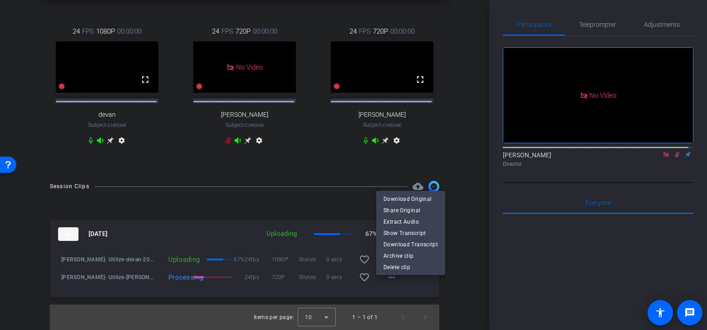
click at [453, 291] on div at bounding box center [353, 165] width 707 height 330
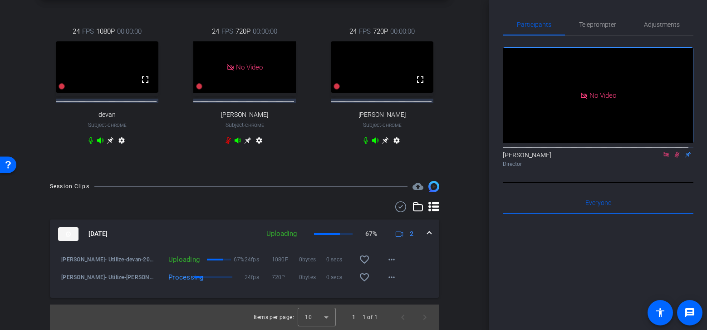
scroll to position [327, 0]
click at [98, 278] on span "[PERSON_NAME]- Utilize-[PERSON_NAME]-2025-08-19-09-38-04-638-3" at bounding box center [107, 276] width 93 height 9
click at [665, 158] on mat-icon at bounding box center [666, 154] width 11 height 8
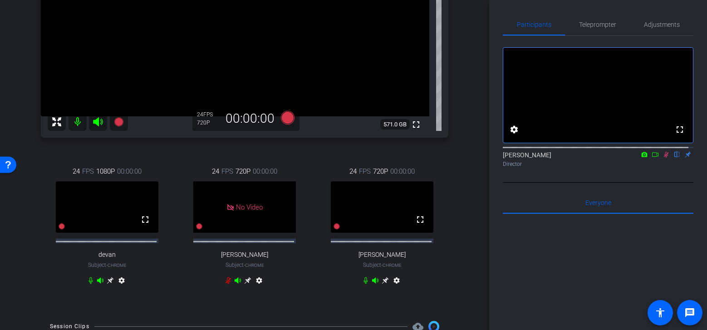
scroll to position [166, 0]
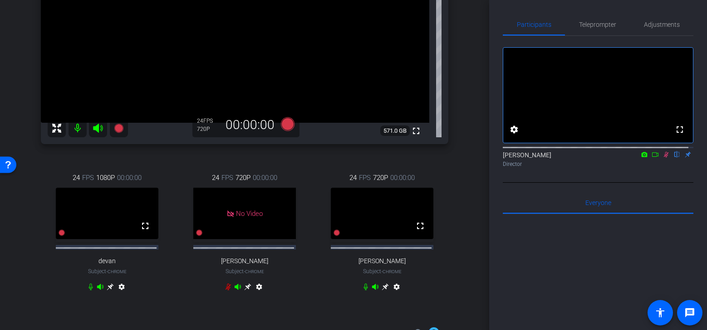
click at [663, 158] on icon at bounding box center [666, 154] width 7 height 6
click at [665, 158] on icon at bounding box center [667, 155] width 4 height 6
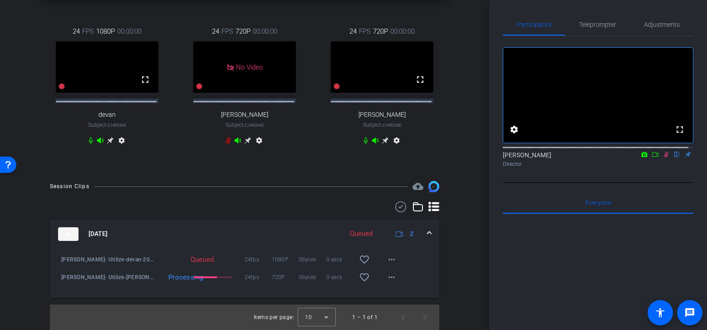
scroll to position [301, 0]
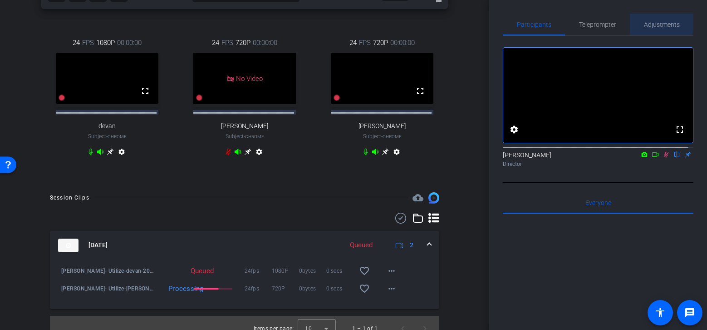
click at [650, 19] on span "Adjustments" at bounding box center [662, 25] width 36 height 22
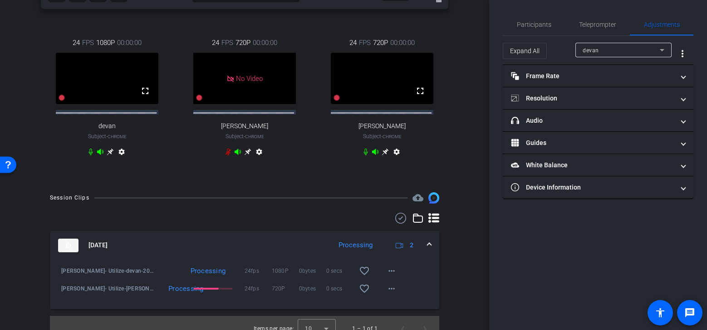
click at [640, 53] on div "devan" at bounding box center [621, 49] width 77 height 11
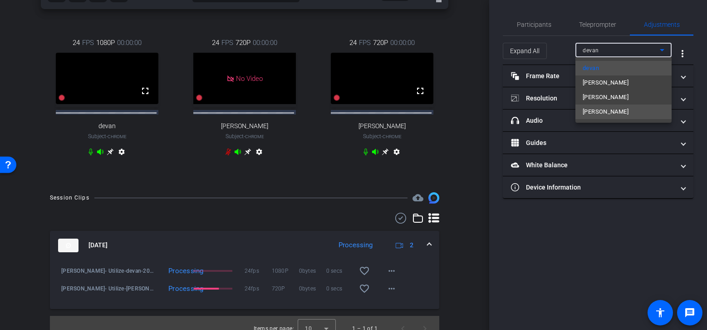
click at [627, 114] on mat-option "Guy Hocking" at bounding box center [624, 111] width 96 height 15
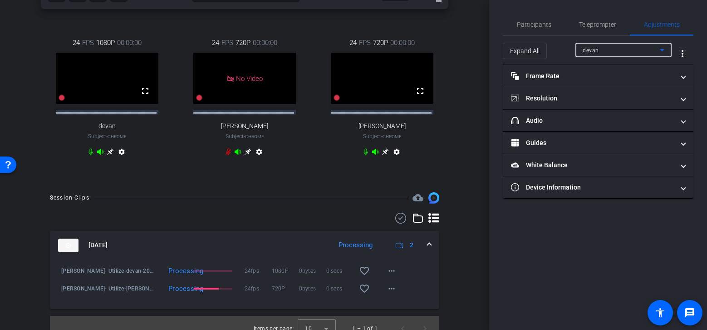
type input "11000"
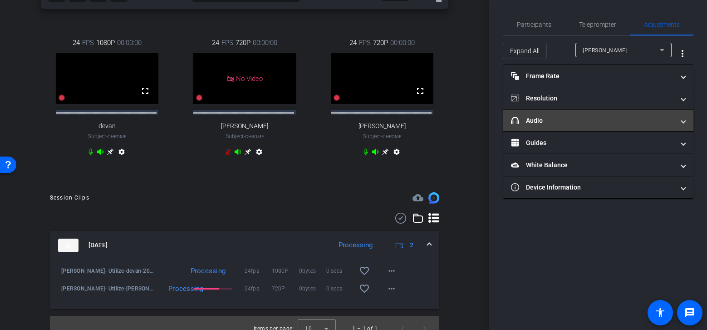
click at [684, 121] on span at bounding box center [684, 121] width 4 height 10
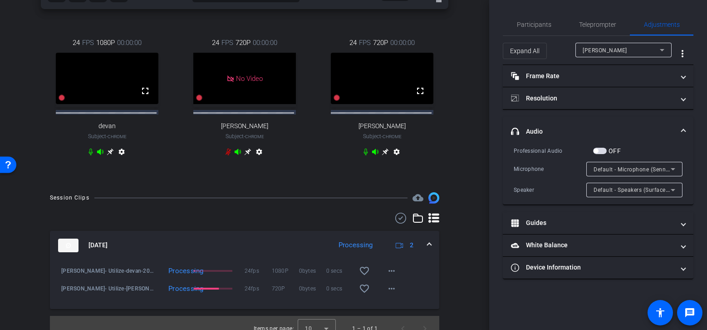
click at [672, 171] on icon at bounding box center [673, 168] width 11 height 11
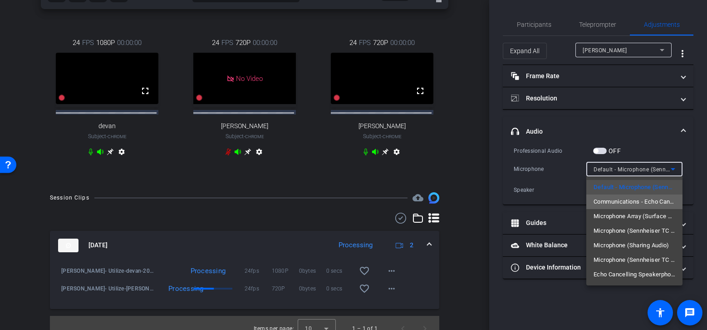
click at [660, 200] on span "Communications - Echo Cancelling Speakerphone (Sennheiser TC ISP Meeting Audio …" at bounding box center [635, 201] width 82 height 11
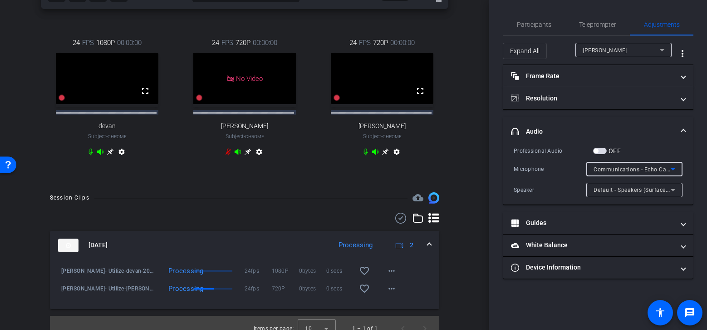
click at [674, 170] on icon at bounding box center [673, 168] width 11 height 11
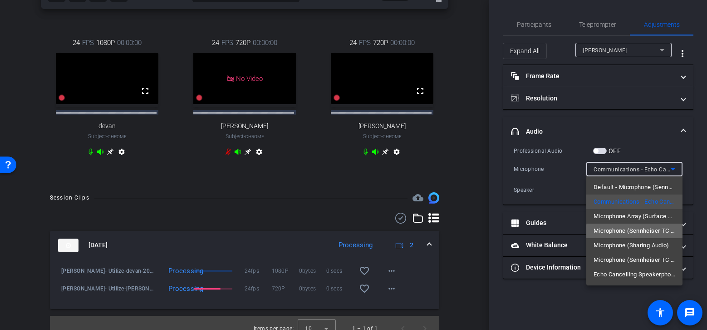
click at [655, 233] on span "Microphone (Sennheiser TC ISP Cortana (UAC2_CORTANA))" at bounding box center [635, 230] width 82 height 11
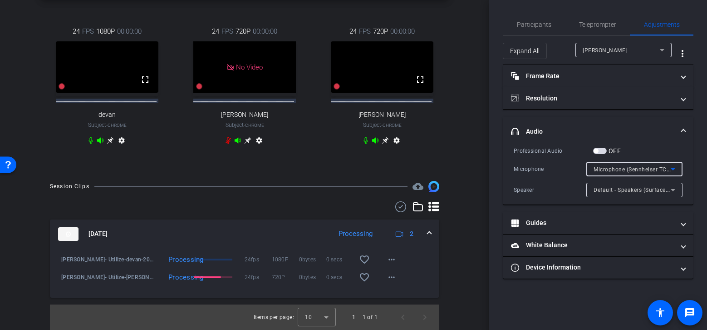
scroll to position [323, 0]
click at [673, 172] on icon at bounding box center [673, 168] width 11 height 11
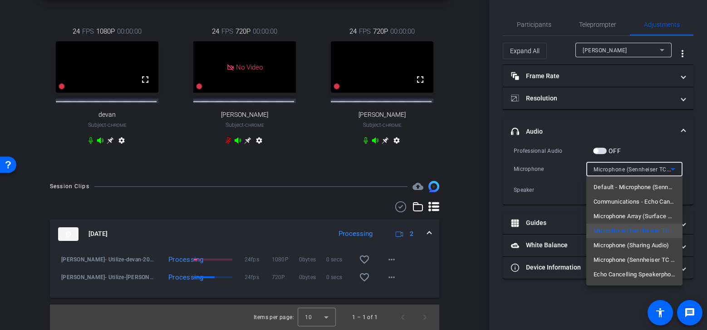
click at [673, 172] on div at bounding box center [353, 165] width 707 height 330
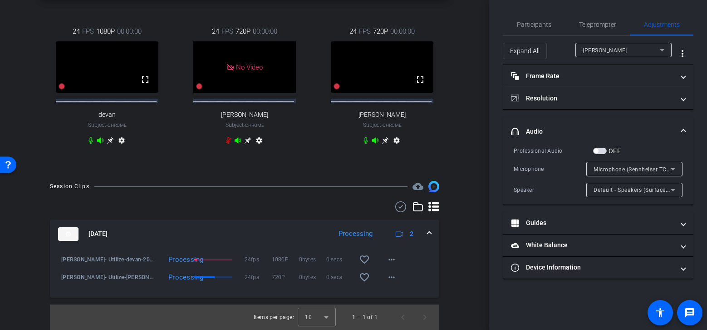
click at [675, 194] on icon at bounding box center [673, 189] width 11 height 11
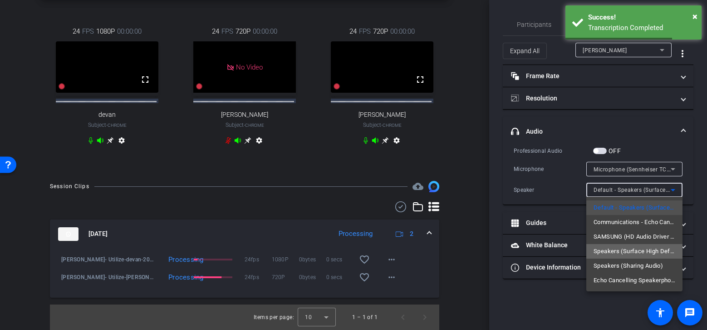
click at [660, 250] on span "Speakers (Surface High Definition Audio)" at bounding box center [635, 251] width 82 height 11
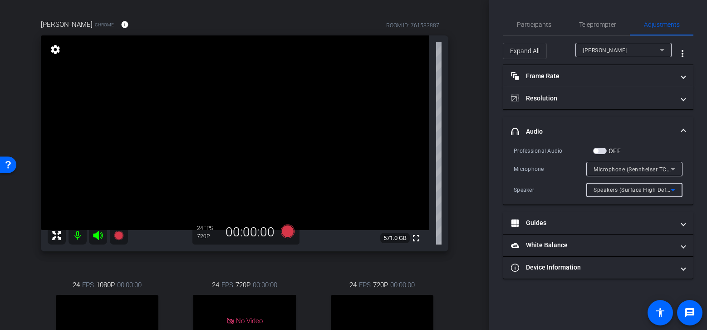
scroll to position [74, 0]
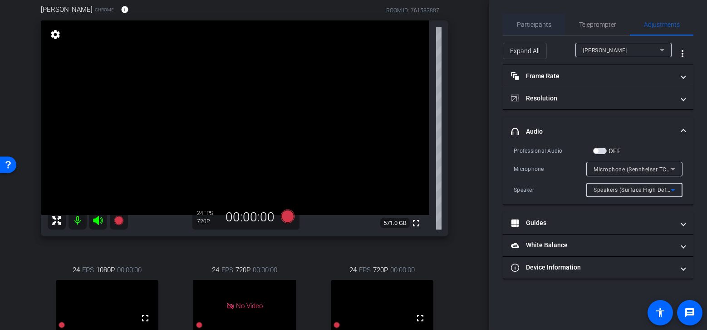
click at [543, 31] on span "Participants" at bounding box center [534, 25] width 35 height 22
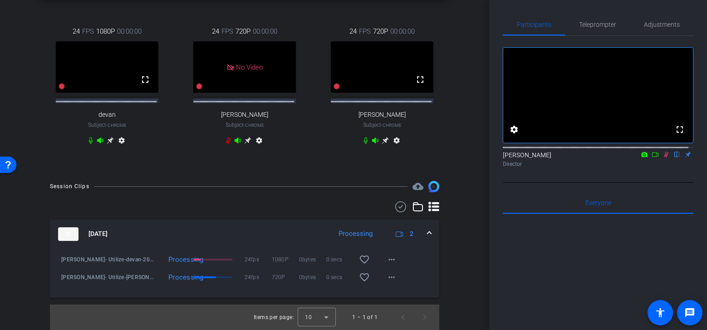
scroll to position [329, 0]
click at [390, 277] on mat-icon "more_horiz" at bounding box center [391, 277] width 11 height 11
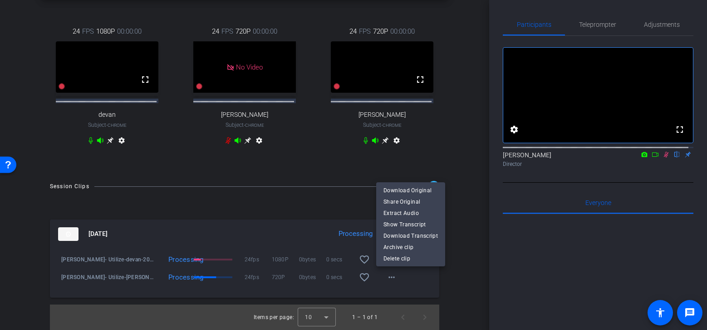
click at [450, 275] on div at bounding box center [353, 165] width 707 height 330
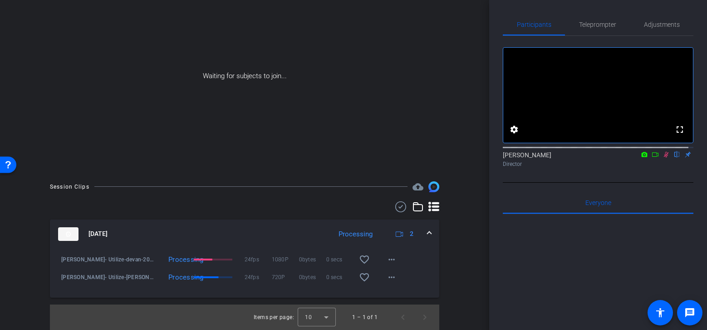
scroll to position [84, 0]
click at [61, 283] on mat-icon "play_circle_outline" at bounding box center [61, 279] width 9 height 9
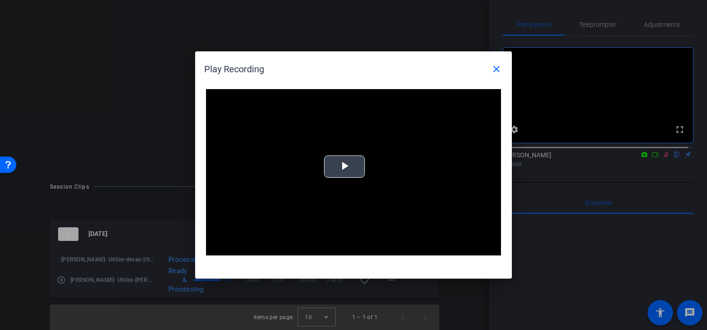
click at [345, 167] on span "Video Player" at bounding box center [345, 167] width 0 height 0
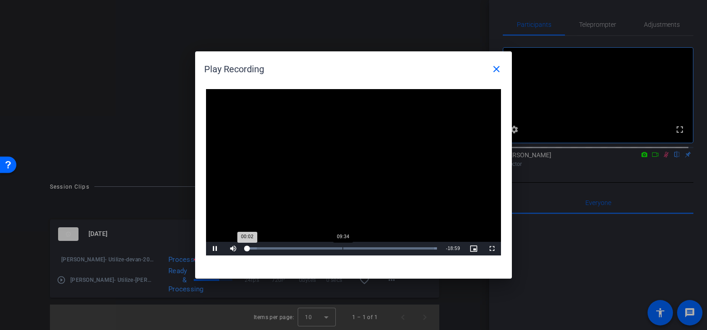
click at [342, 248] on div "Loaded : 100.00% 09:34 00:02" at bounding box center [342, 248] width 190 height 2
click at [360, 246] on div "Loaded : 100.00% 11:08 09:52" at bounding box center [343, 249] width 202 height 14
click at [495, 69] on mat-icon "close" at bounding box center [496, 69] width 11 height 11
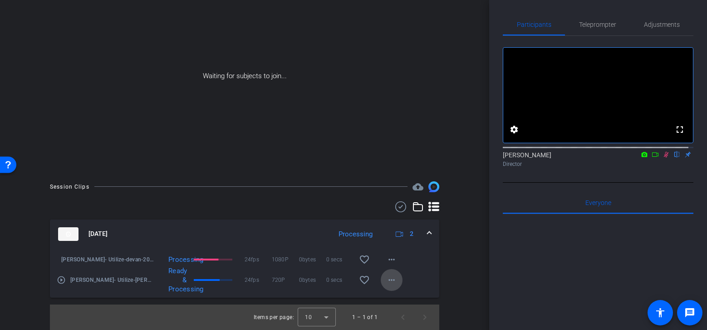
click at [386, 274] on mat-icon "more_horiz" at bounding box center [391, 279] width 11 height 11
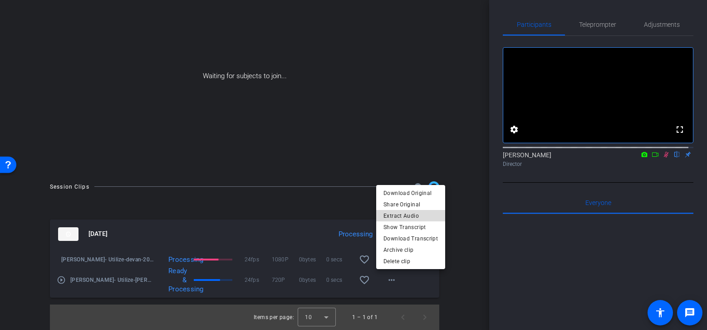
click at [424, 212] on span "Extract Audio" at bounding box center [411, 215] width 54 height 11
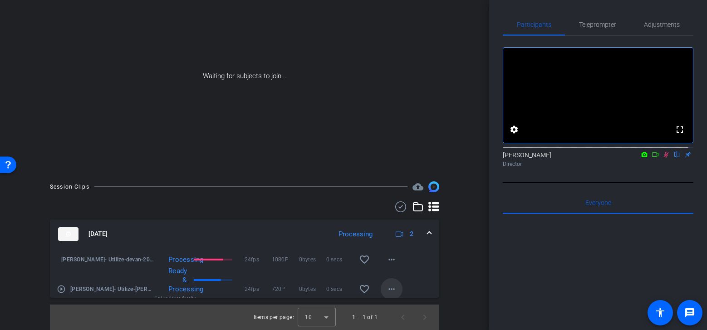
click at [394, 290] on span at bounding box center [392, 289] width 22 height 22
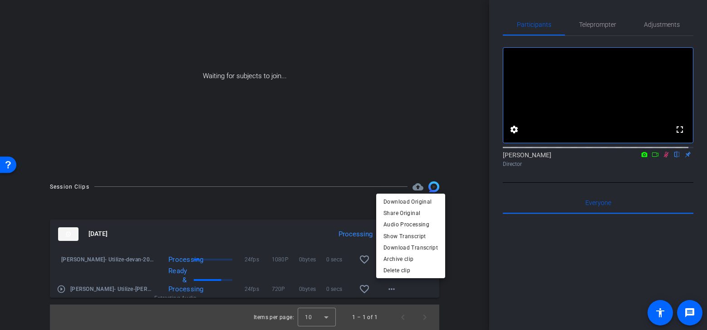
click at [487, 243] on div at bounding box center [353, 165] width 707 height 330
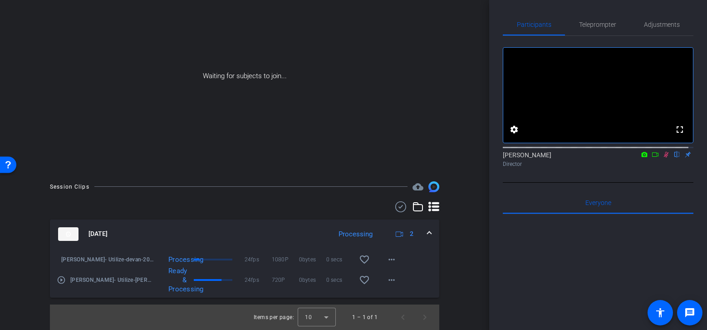
scroll to position [0, 0]
click at [661, 158] on mat-icon at bounding box center [666, 154] width 11 height 8
click at [654, 158] on mat-icon at bounding box center [655, 154] width 11 height 8
click at [674, 158] on icon at bounding box center [677, 154] width 7 height 6
click at [623, 200] on div "No Video Taylor Nored Director Everyone 0 Mark all read To: Everyone Mark all r…" at bounding box center [598, 264] width 191 height 456
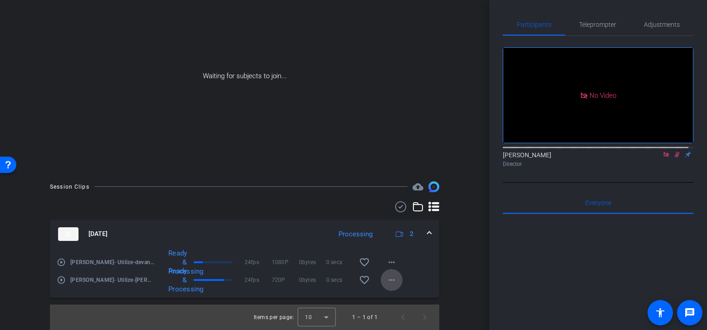
click at [387, 280] on mat-icon "more_horiz" at bounding box center [391, 279] width 11 height 11
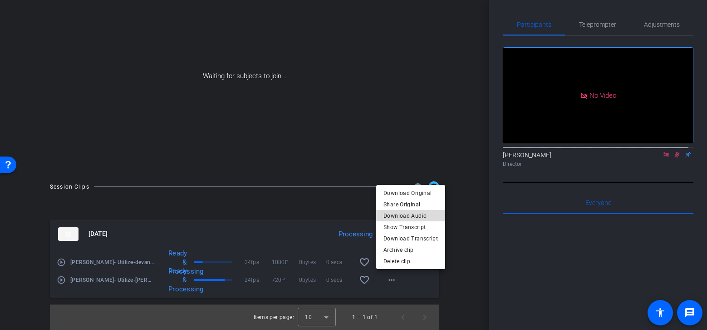
click at [416, 215] on span "Download Audio" at bounding box center [411, 215] width 54 height 11
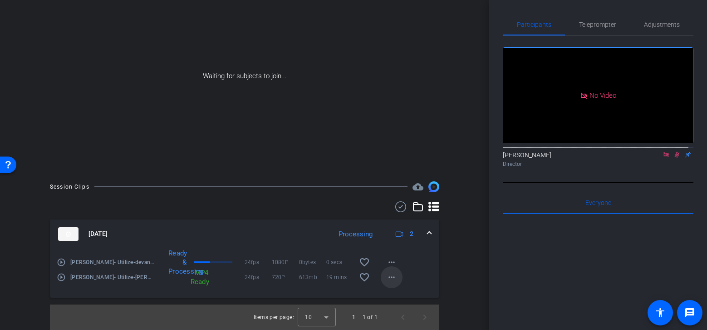
click at [388, 276] on mat-icon "more_horiz" at bounding box center [391, 277] width 11 height 11
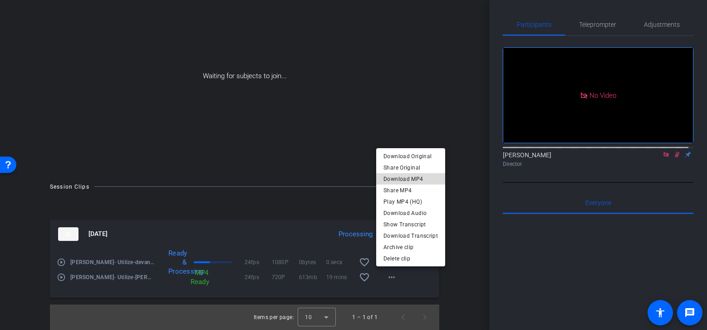
click at [422, 178] on span "Download MP4" at bounding box center [411, 178] width 54 height 11
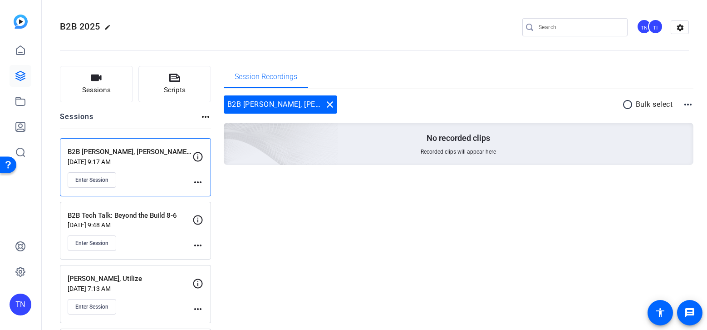
scroll to position [56, 0]
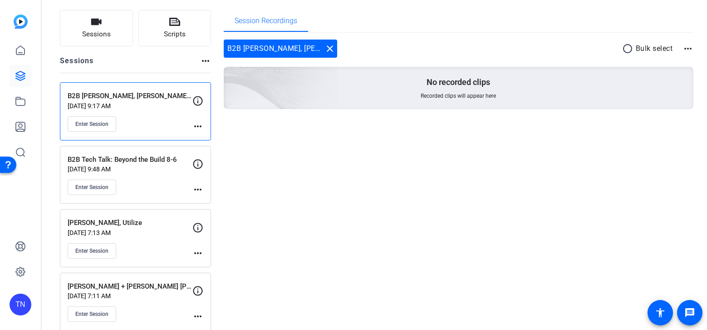
click at [137, 219] on p "[PERSON_NAME], Utilize" at bounding box center [130, 222] width 125 height 10
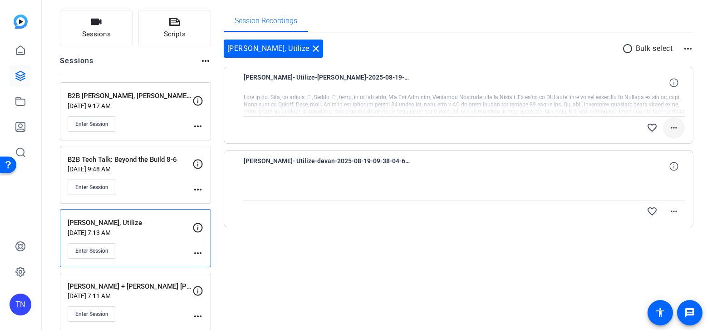
click at [672, 130] on mat-icon "more_horiz" at bounding box center [674, 127] width 11 height 11
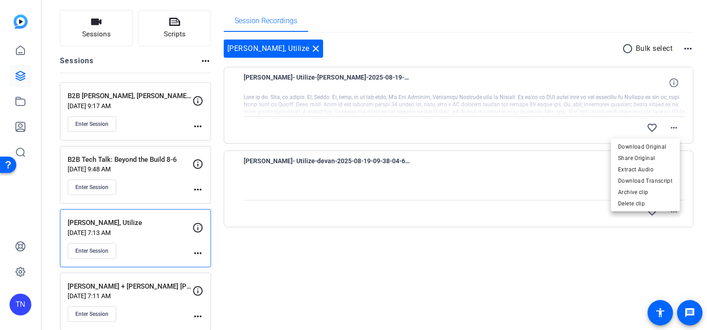
click at [525, 124] on div at bounding box center [353, 165] width 707 height 330
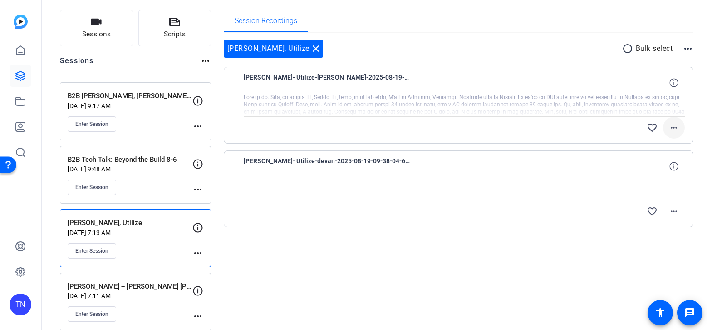
click at [669, 125] on mat-icon "more_horiz" at bounding box center [674, 127] width 11 height 11
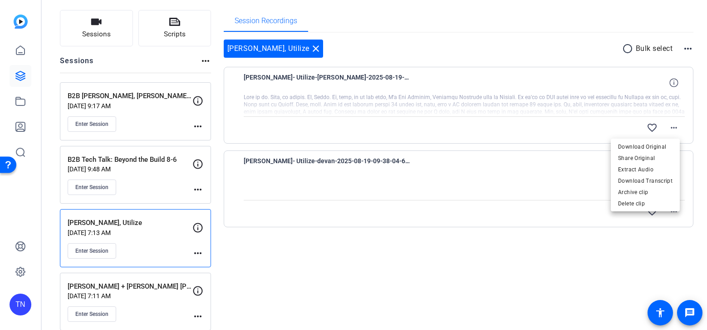
click at [570, 119] on div at bounding box center [353, 165] width 707 height 330
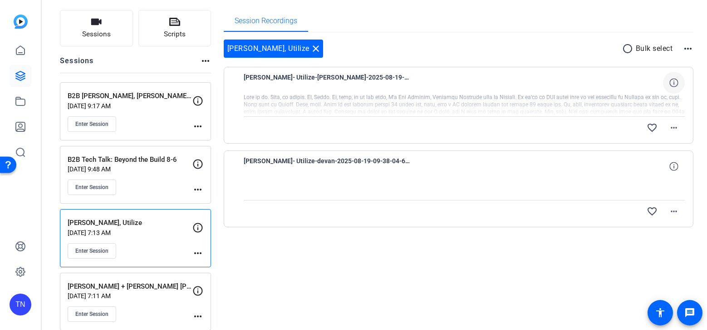
click at [663, 82] on span at bounding box center [674, 83] width 22 height 22
click at [671, 82] on mat-icon "close" at bounding box center [674, 82] width 11 height 11
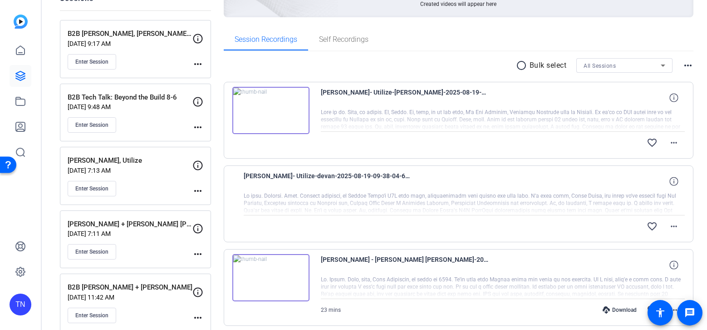
scroll to position [117, 0]
click at [671, 142] on mat-icon "more_horiz" at bounding box center [674, 143] width 11 height 11
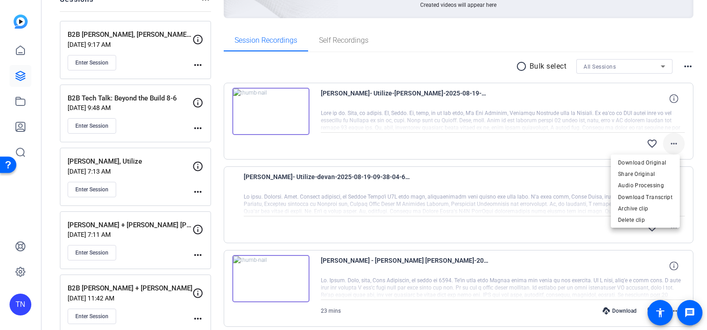
click at [671, 142] on div at bounding box center [353, 165] width 707 height 330
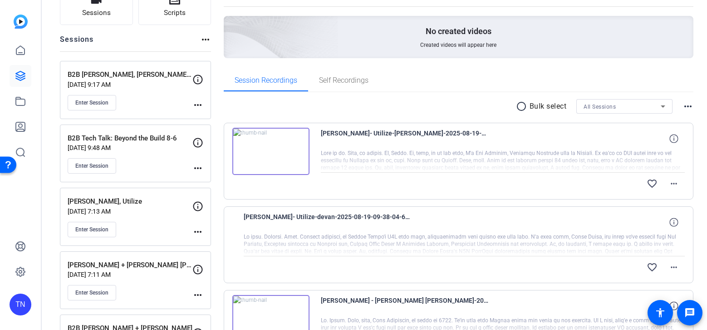
scroll to position [76, 0]
click at [669, 179] on mat-icon "more_horiz" at bounding box center [674, 184] width 11 height 11
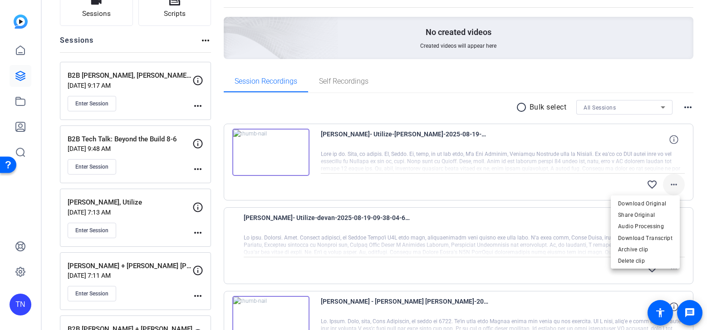
click at [667, 179] on div at bounding box center [353, 165] width 707 height 330
